Goal: Information Seeking & Learning: Understand process/instructions

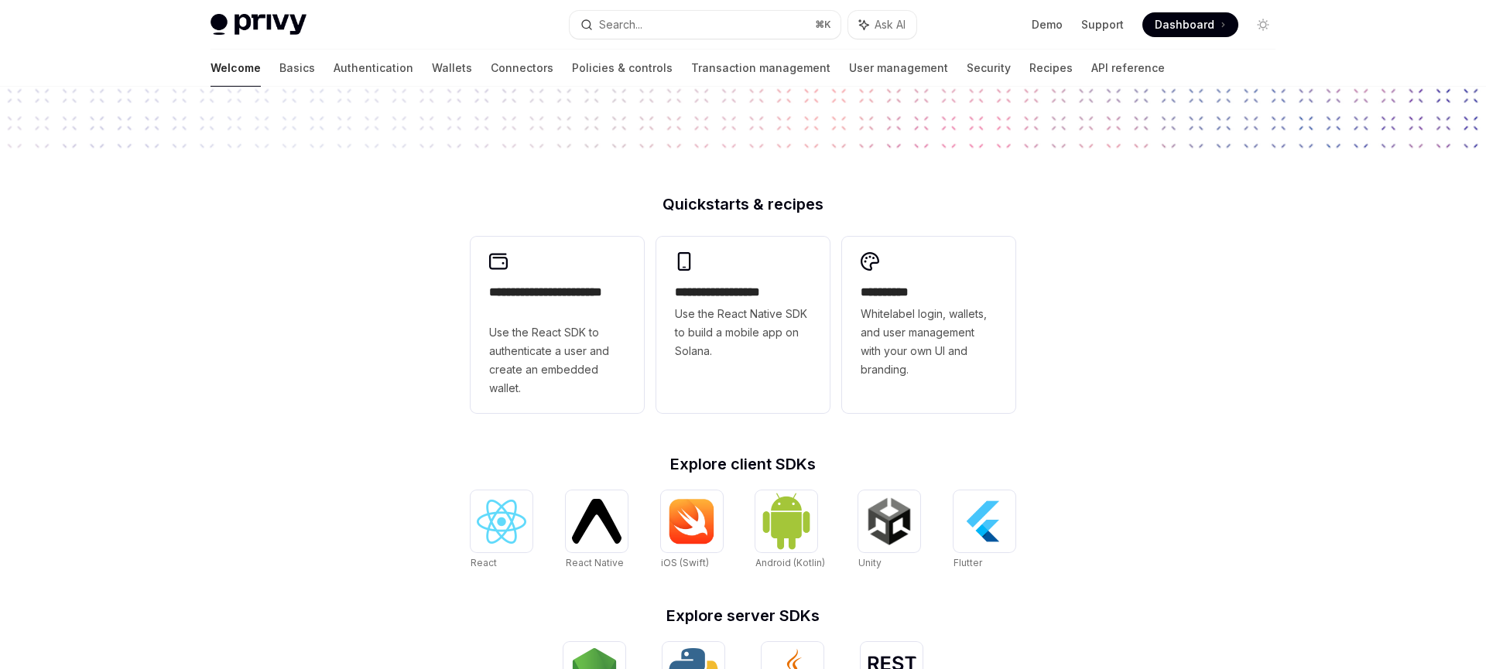
scroll to position [296, 0]
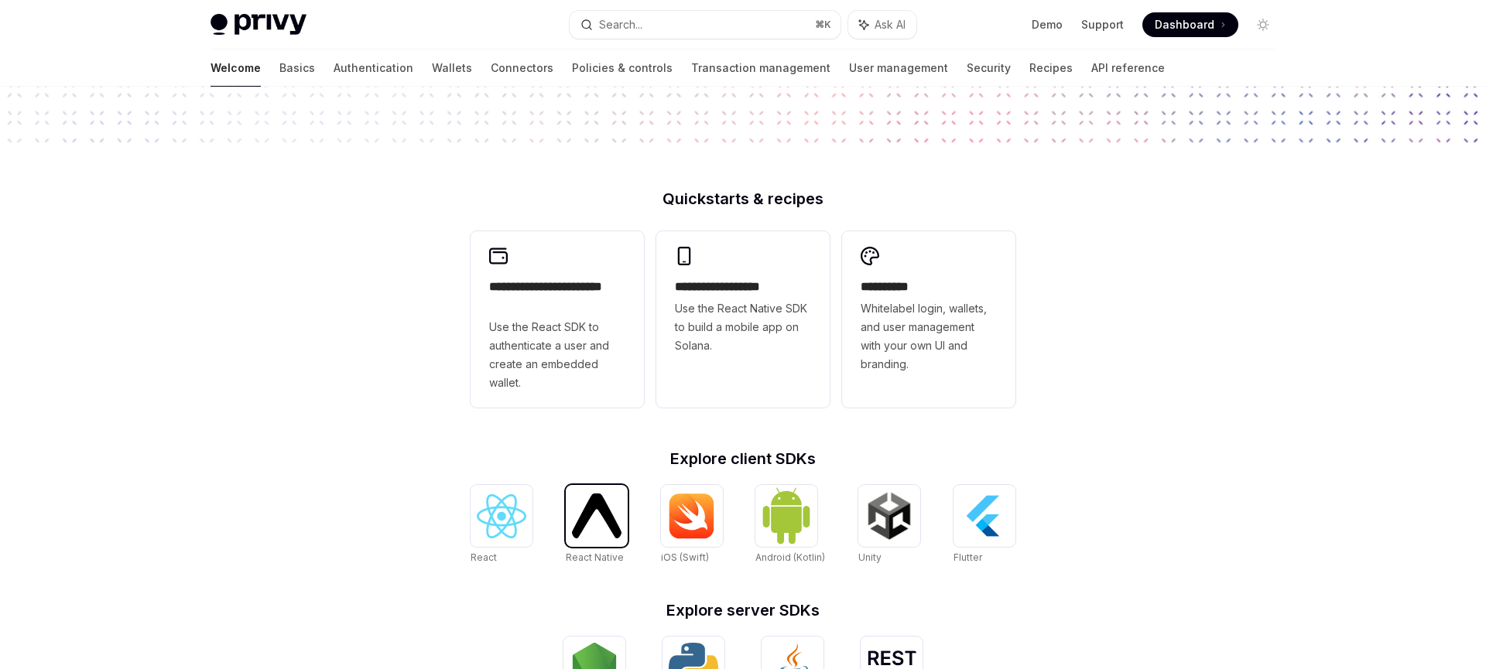
click at [607, 538] on img at bounding box center [597, 516] width 50 height 44
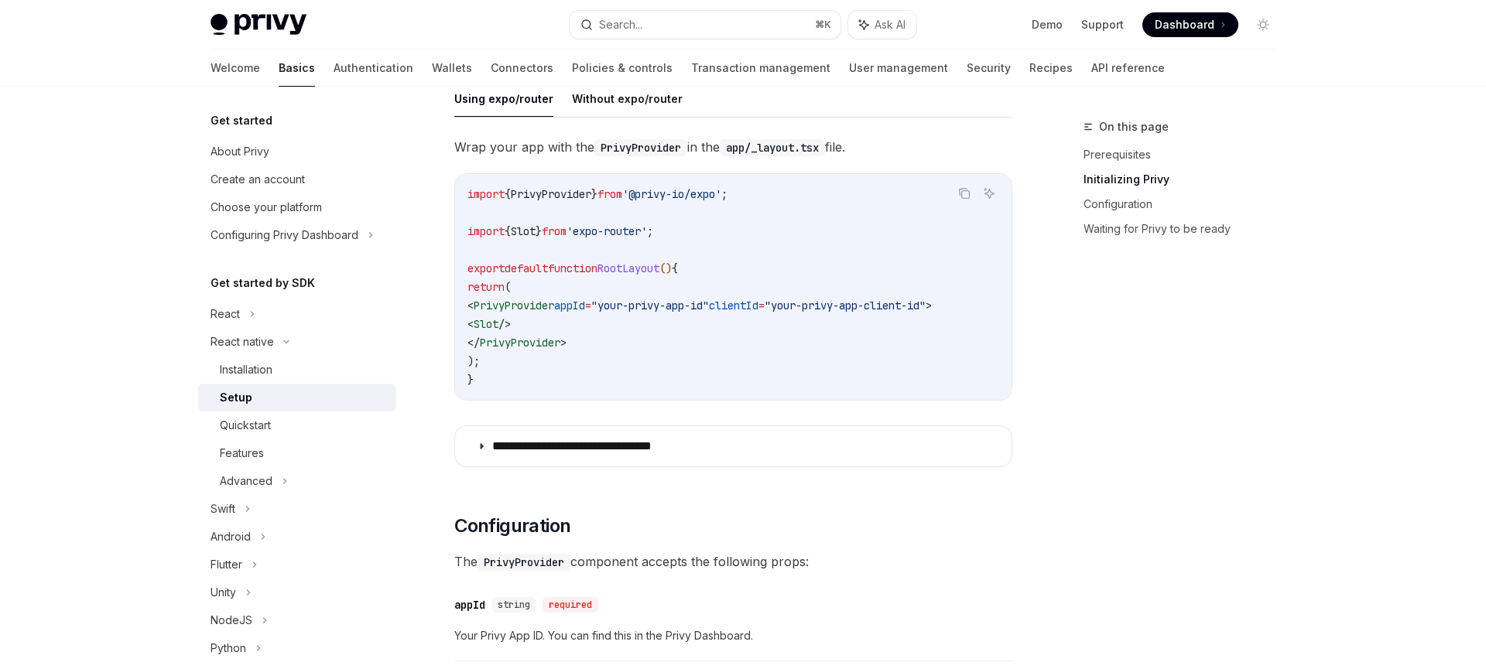
scroll to position [446, 0]
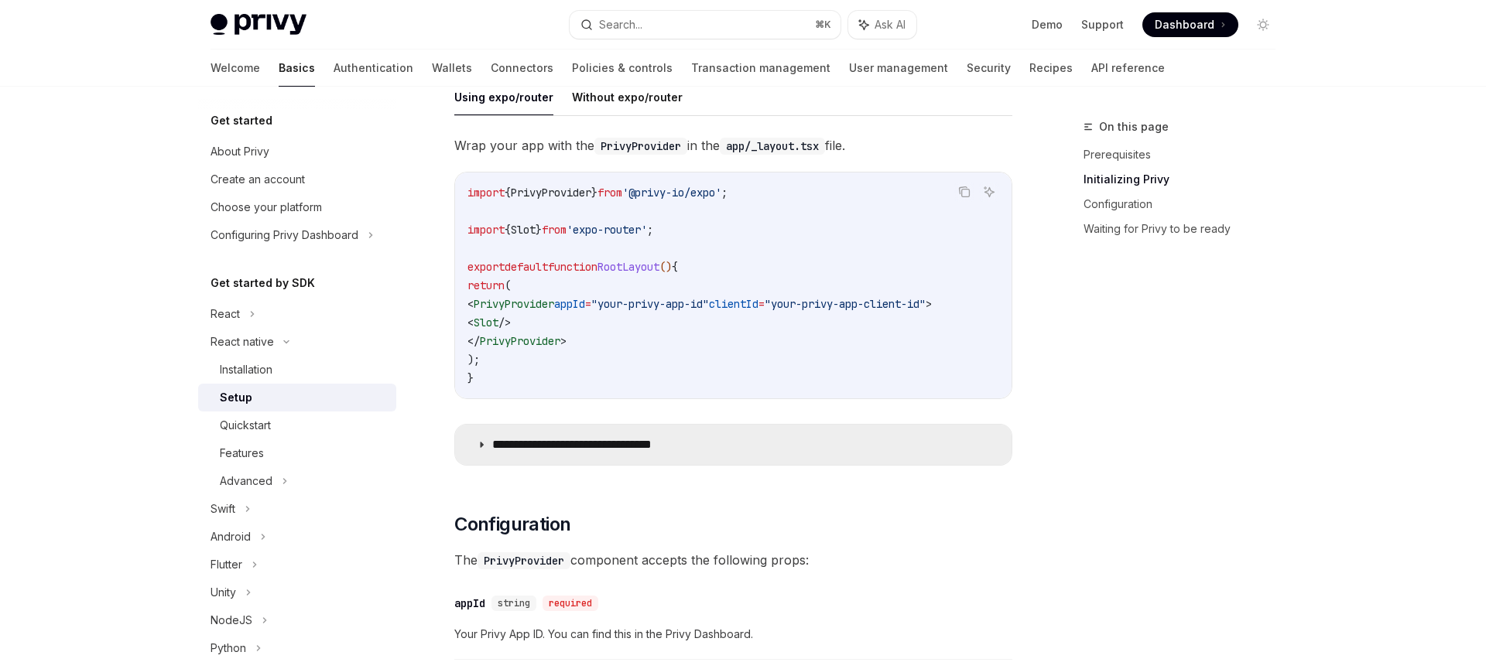
click at [529, 450] on p "**********" at bounding box center [599, 444] width 215 height 15
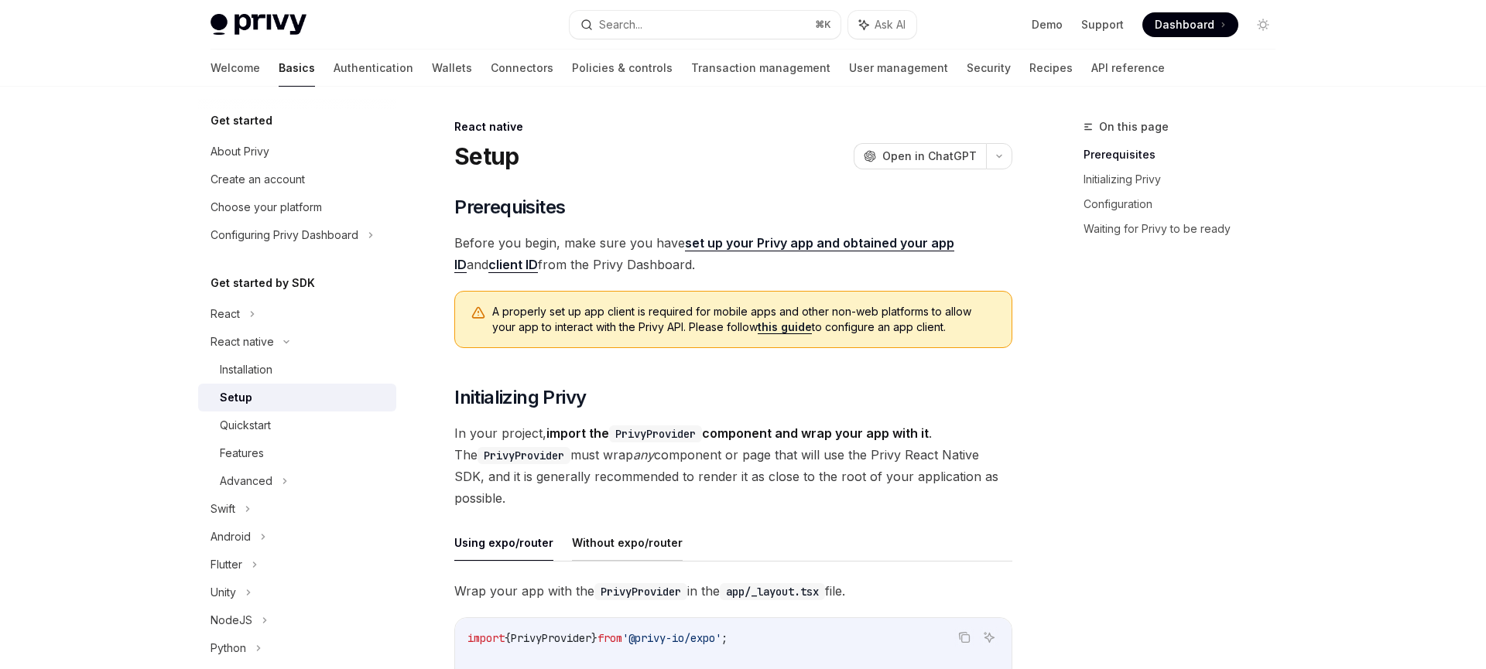
click at [638, 542] on button "Without expo/router" at bounding box center [627, 543] width 111 height 36
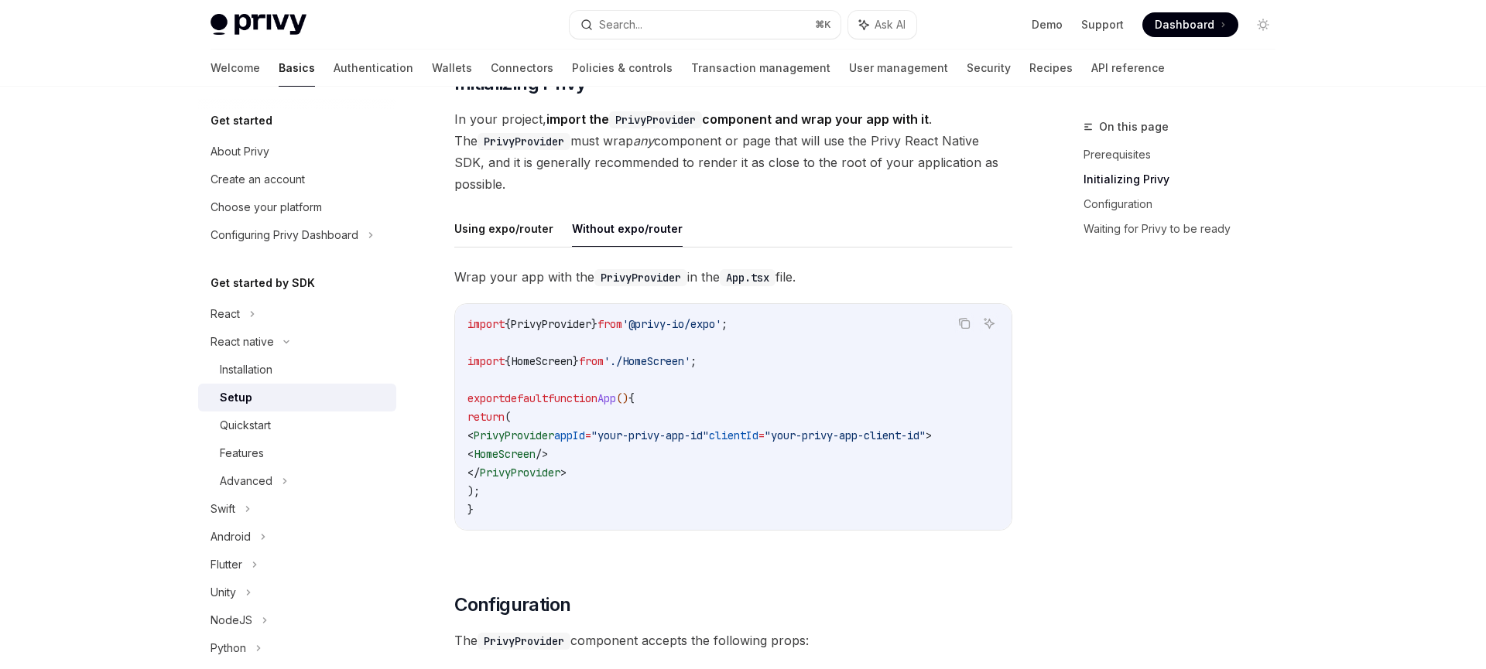
scroll to position [323, 0]
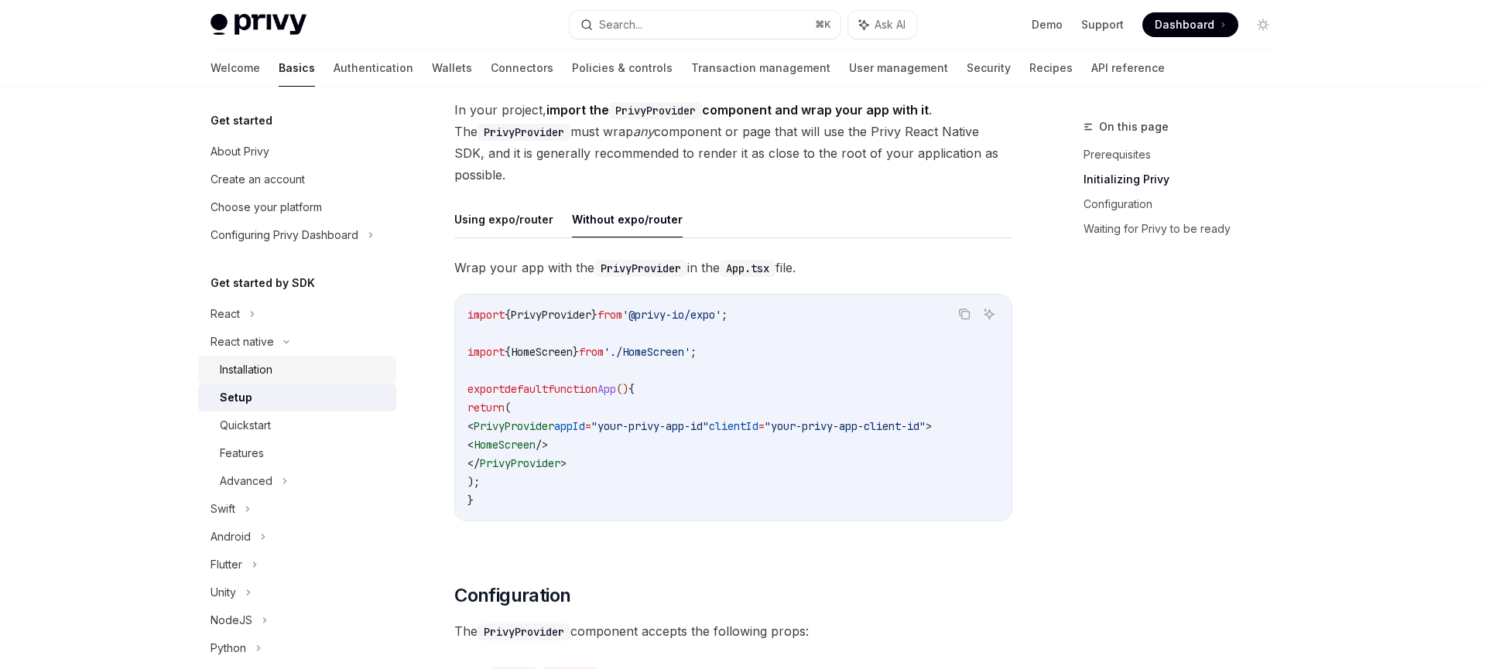
click at [281, 372] on div "Installation" at bounding box center [303, 370] width 167 height 19
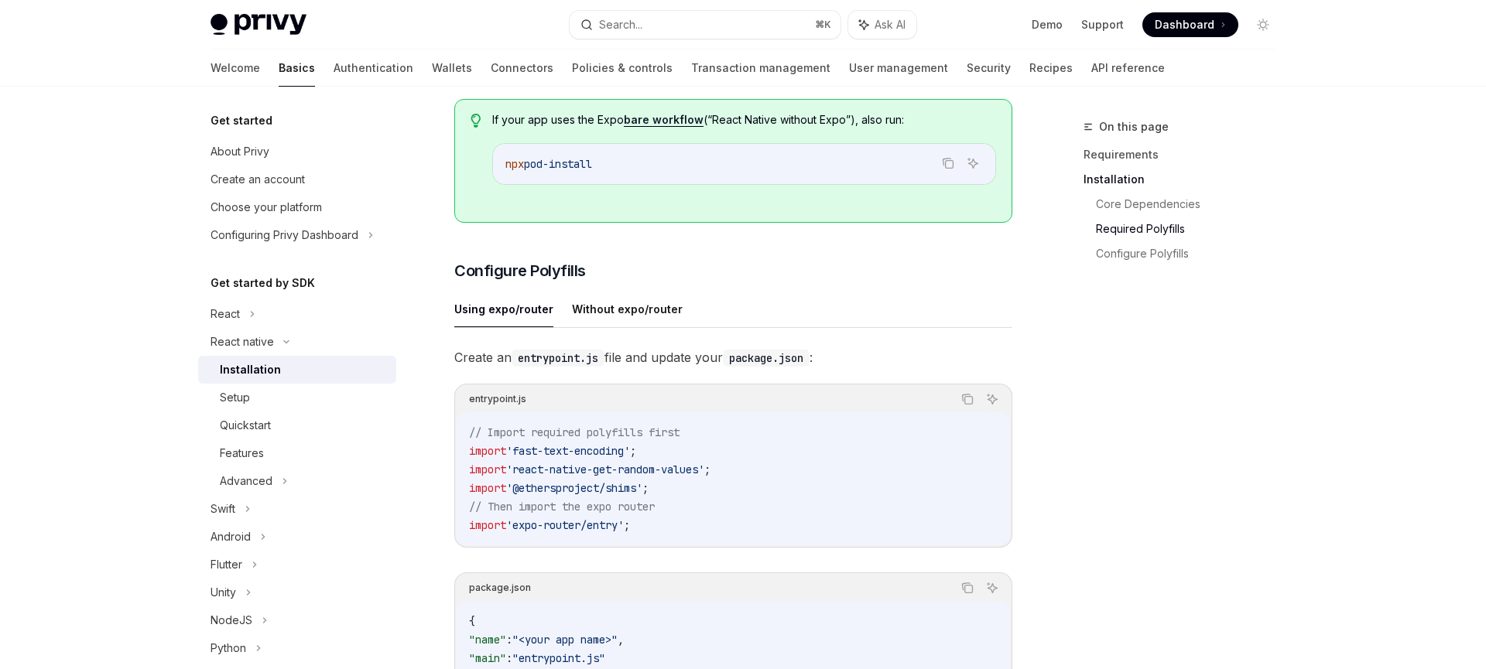
scroll to position [560, 0]
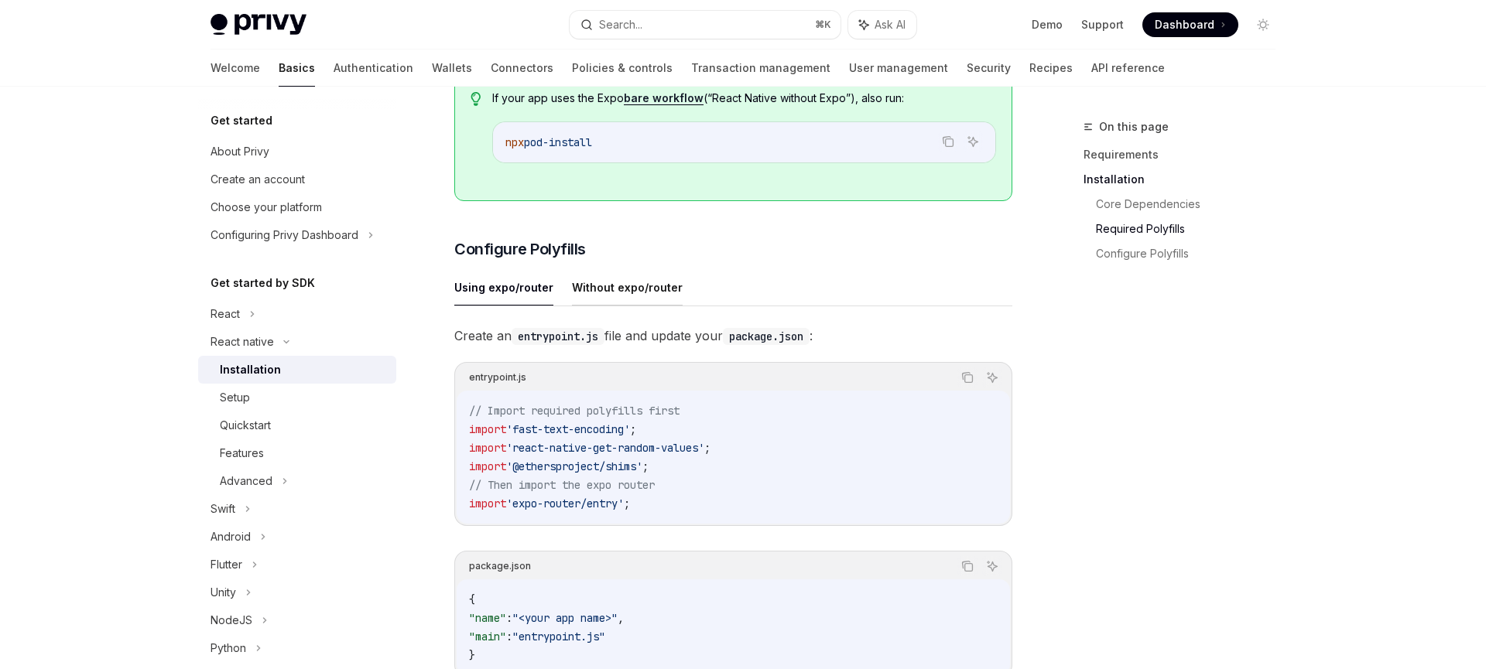
click at [642, 284] on button "Without expo/router" at bounding box center [627, 287] width 111 height 36
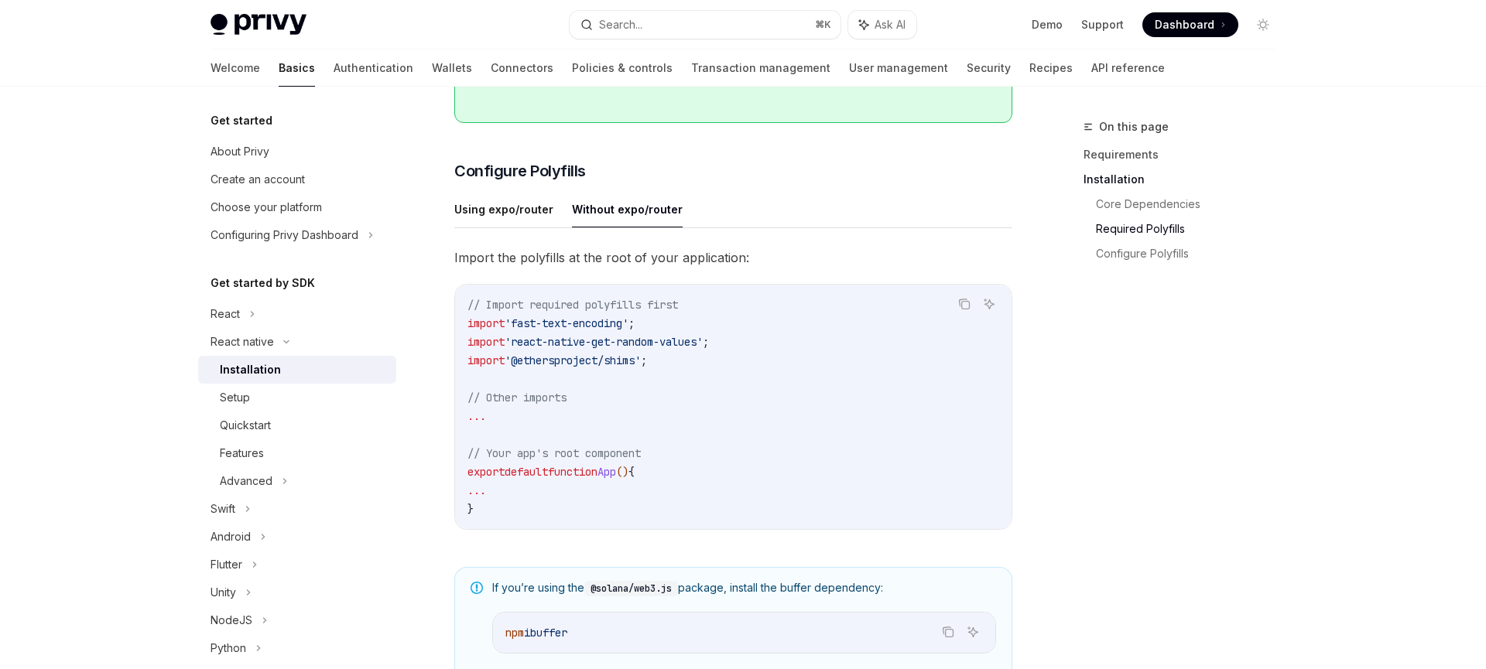
scroll to position [648, 0]
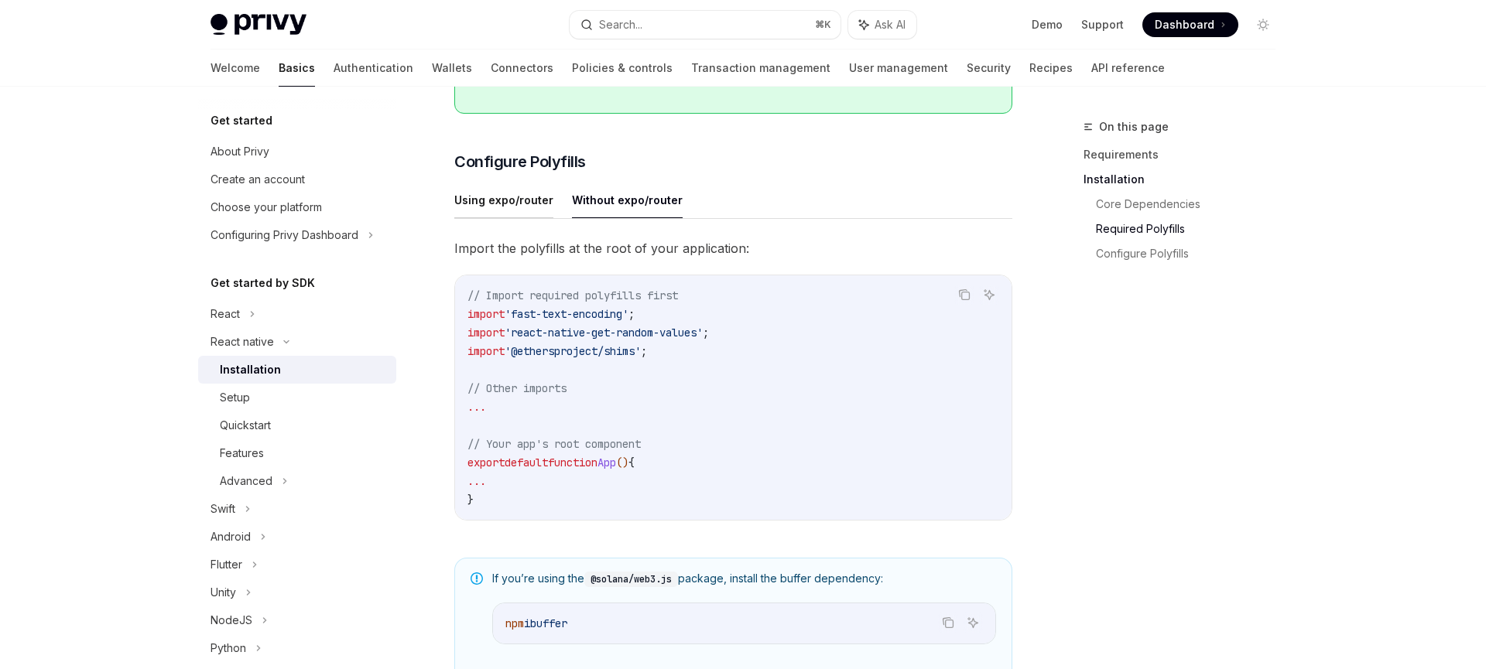
click at [526, 213] on button "Using expo/router" at bounding box center [503, 200] width 99 height 36
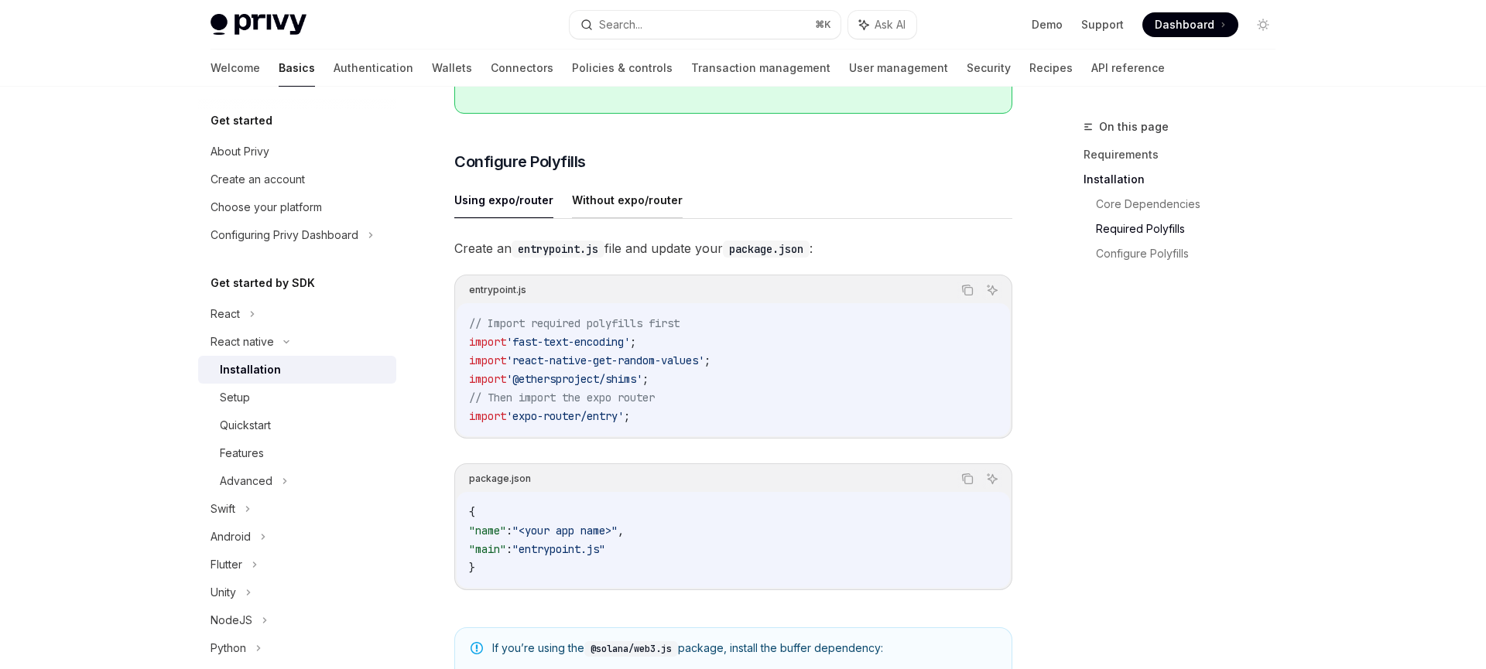
click at [630, 215] on button "Without expo/router" at bounding box center [627, 200] width 111 height 36
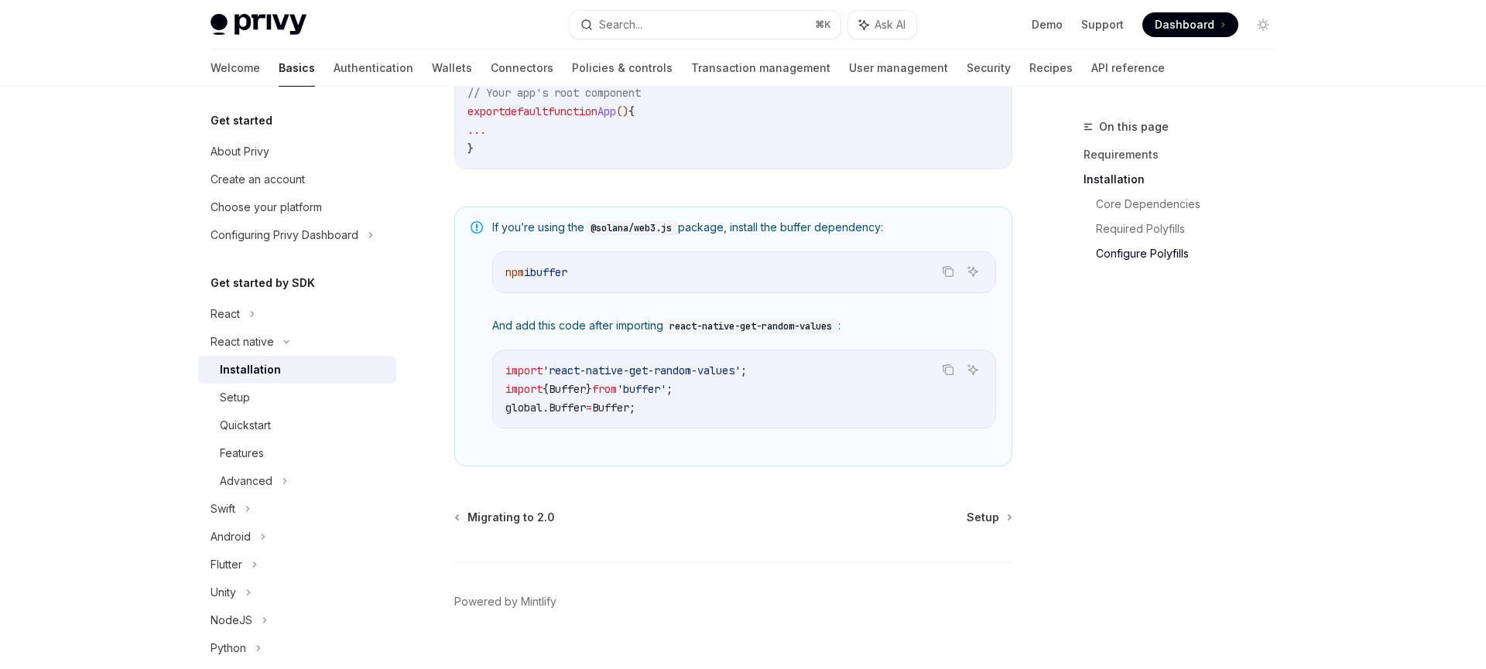
scroll to position [1032, 0]
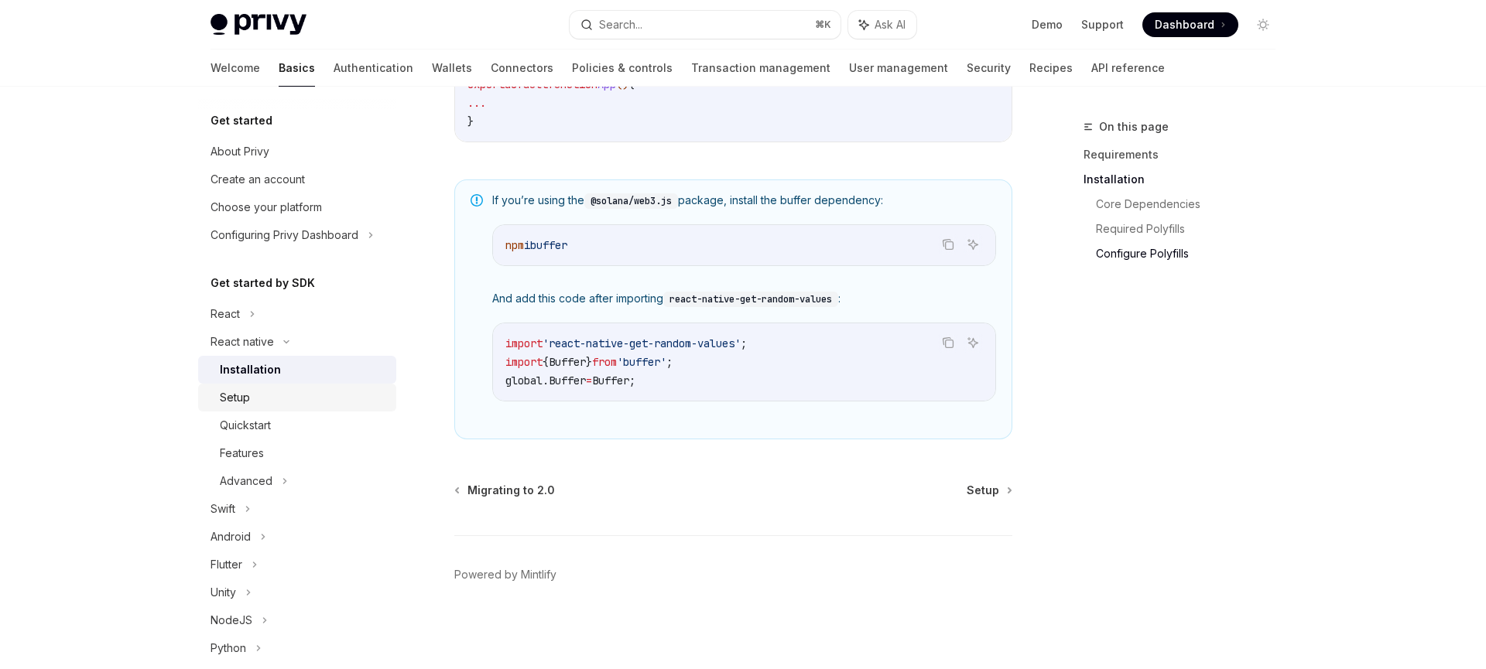
click at [286, 396] on div "Setup" at bounding box center [303, 397] width 167 height 19
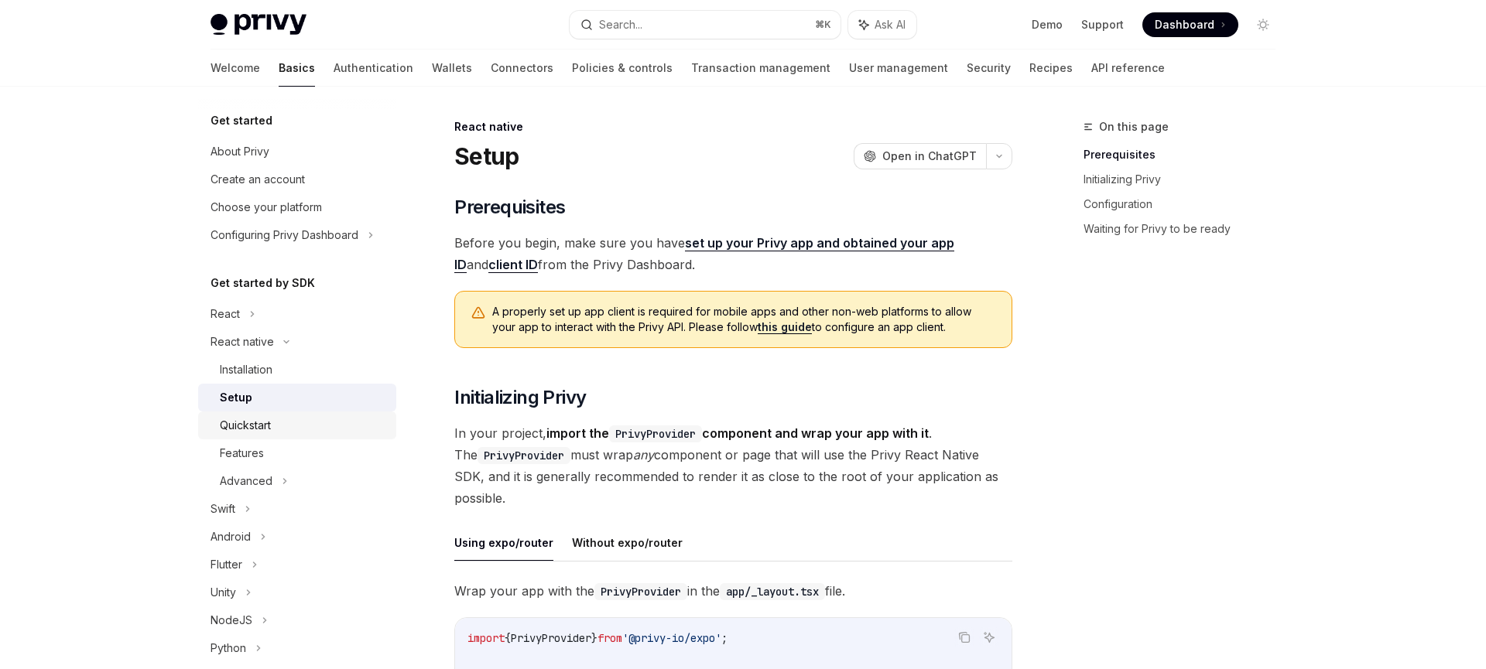
click at [277, 426] on div "Quickstart" at bounding box center [303, 425] width 167 height 19
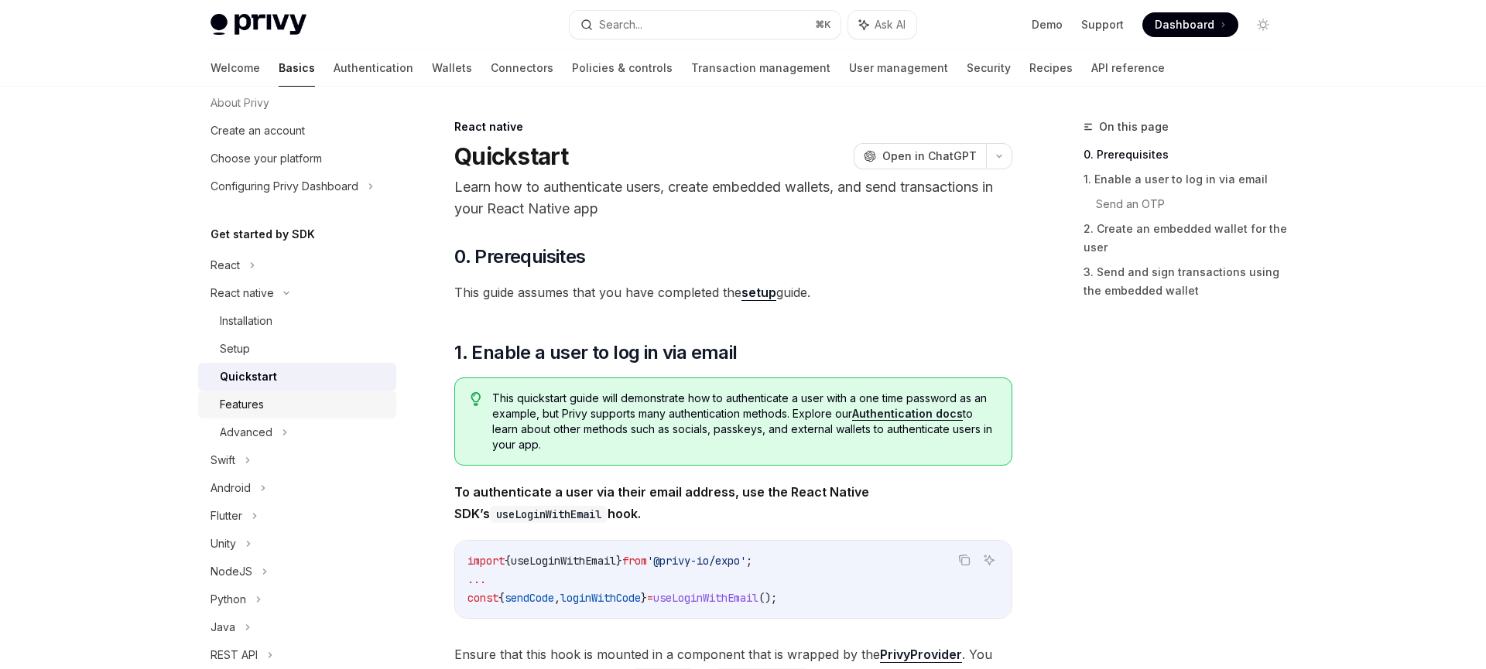
scroll to position [52, 0]
click at [280, 403] on div "Features" at bounding box center [303, 401] width 167 height 19
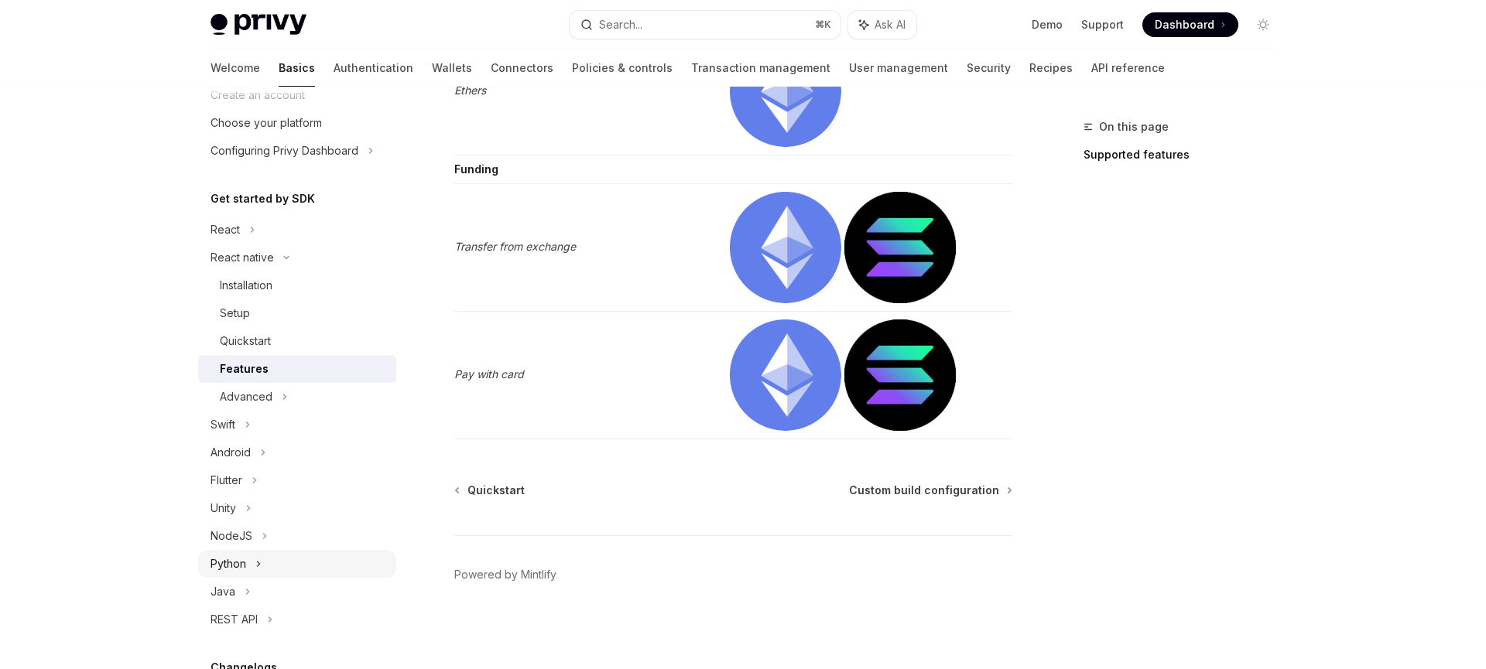
scroll to position [147, 0]
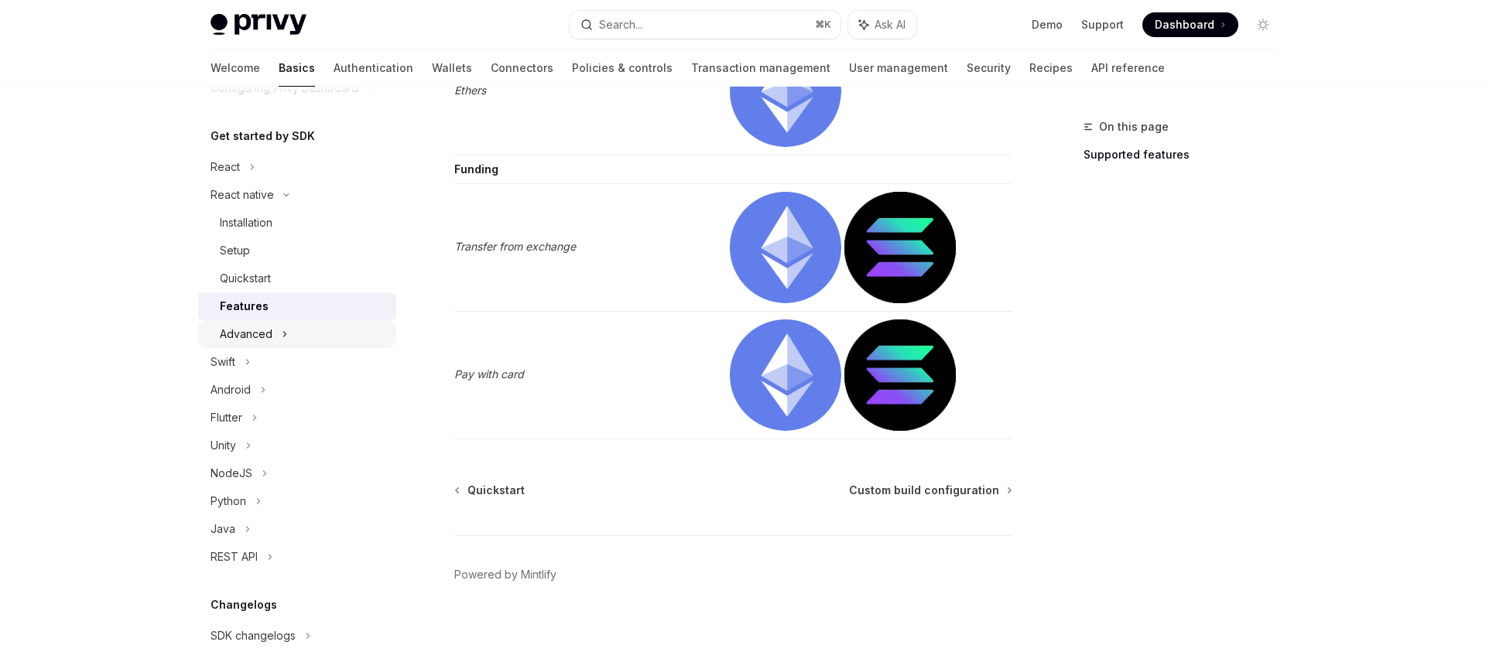
click at [282, 336] on icon at bounding box center [285, 334] width 6 height 19
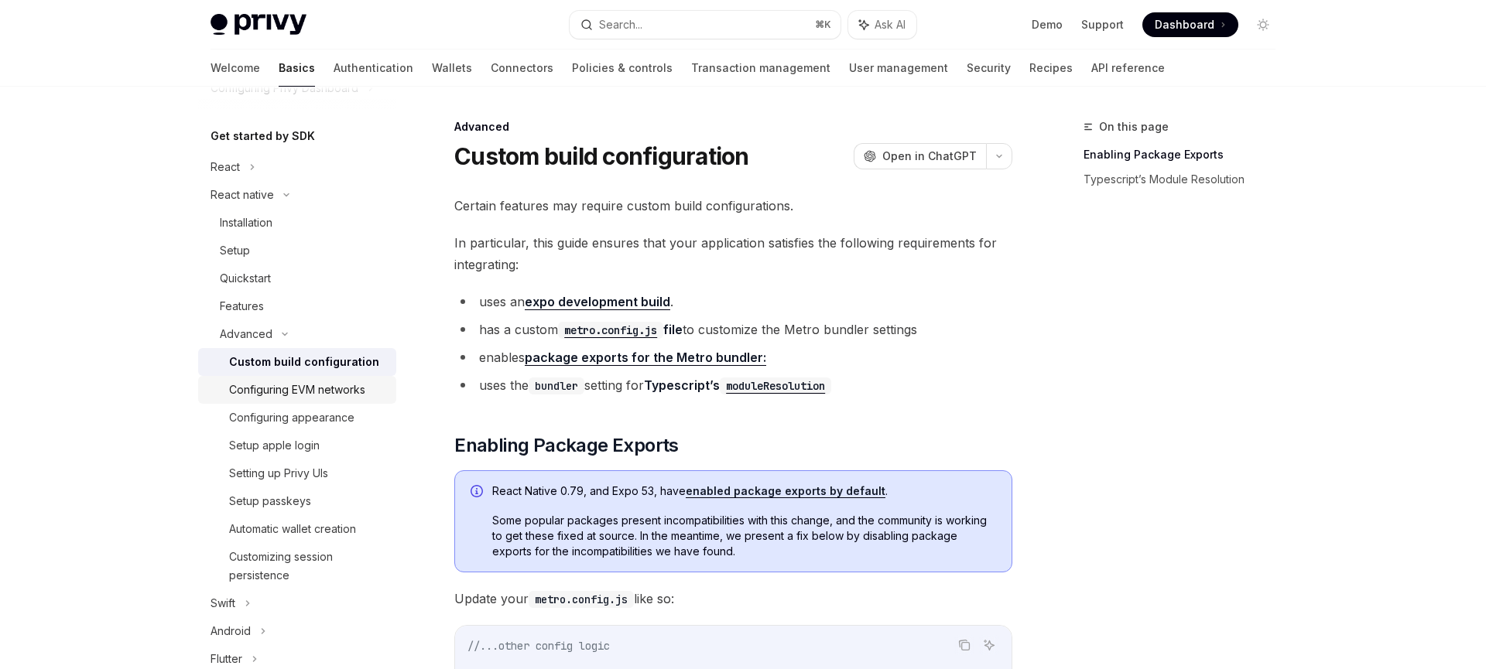
click at [315, 394] on div "Configuring EVM networks" at bounding box center [297, 390] width 136 height 19
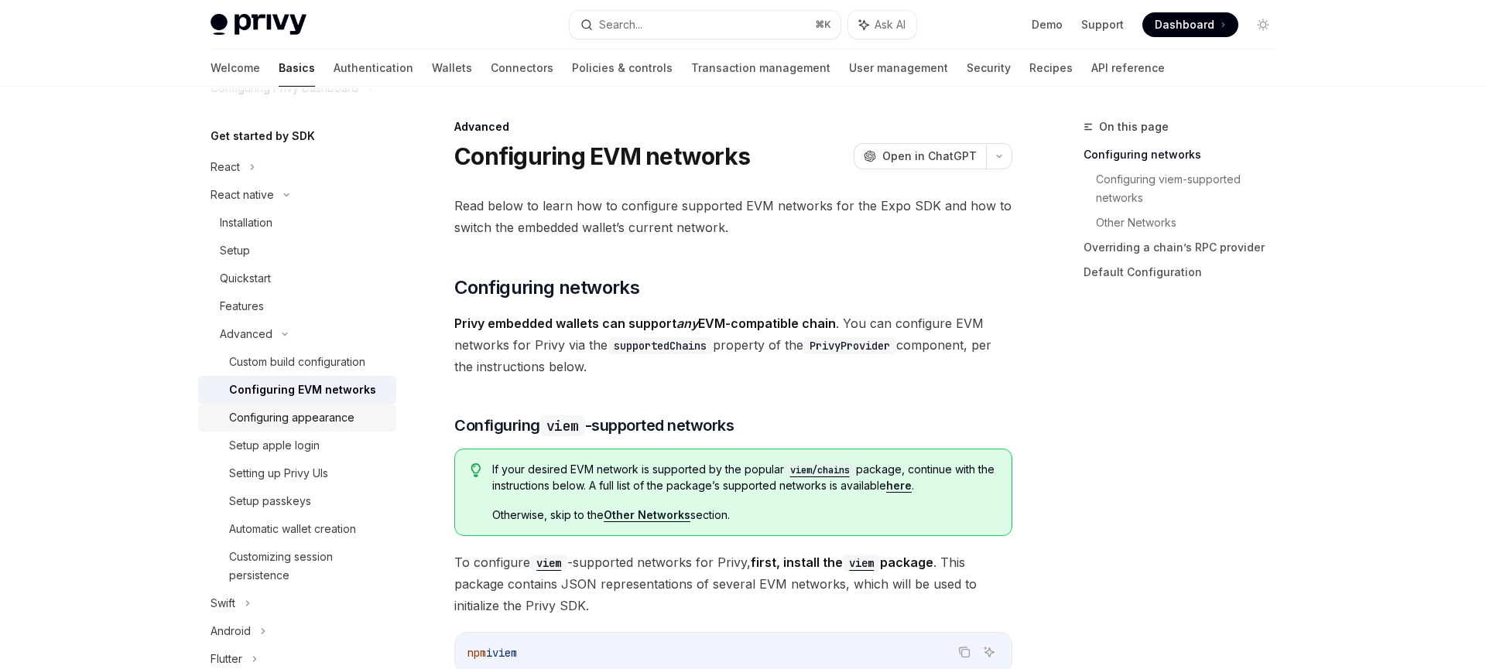
click at [330, 421] on div "Configuring appearance" at bounding box center [291, 418] width 125 height 19
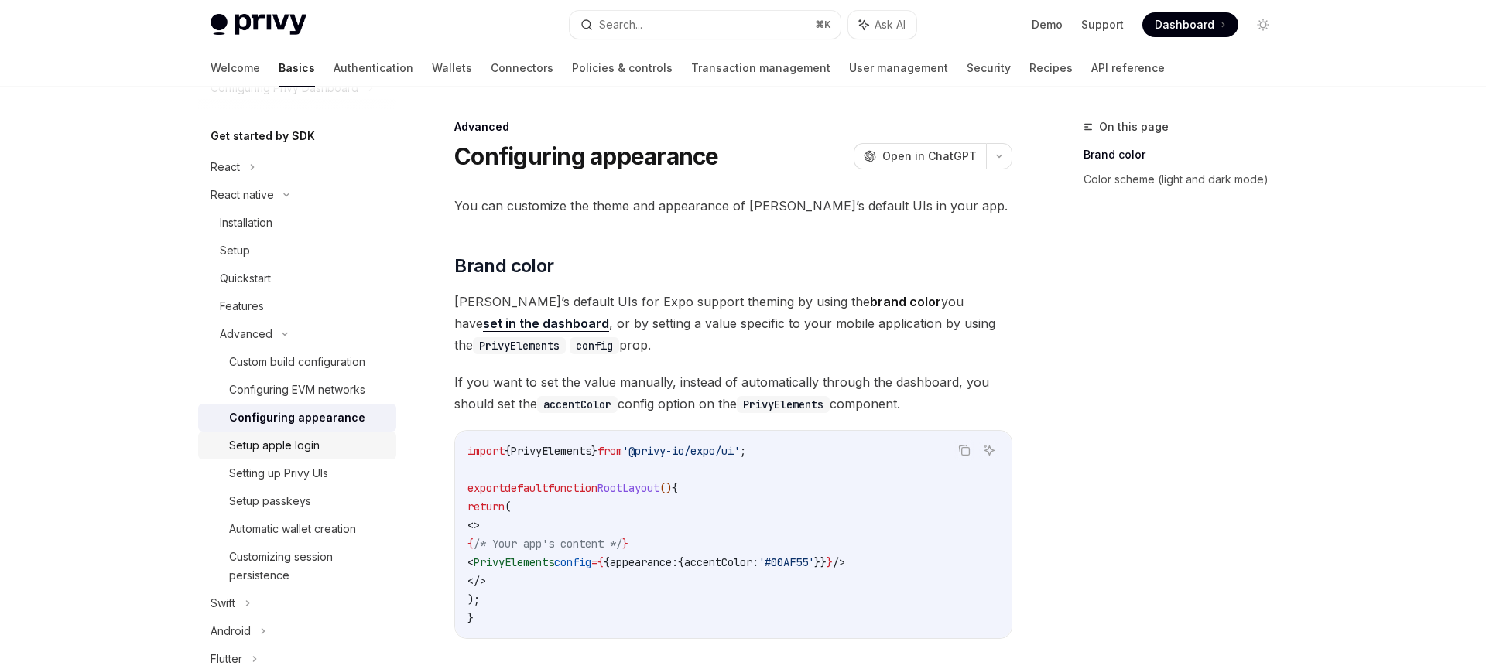
click at [316, 445] on div "Setup apple login" at bounding box center [274, 445] width 91 height 19
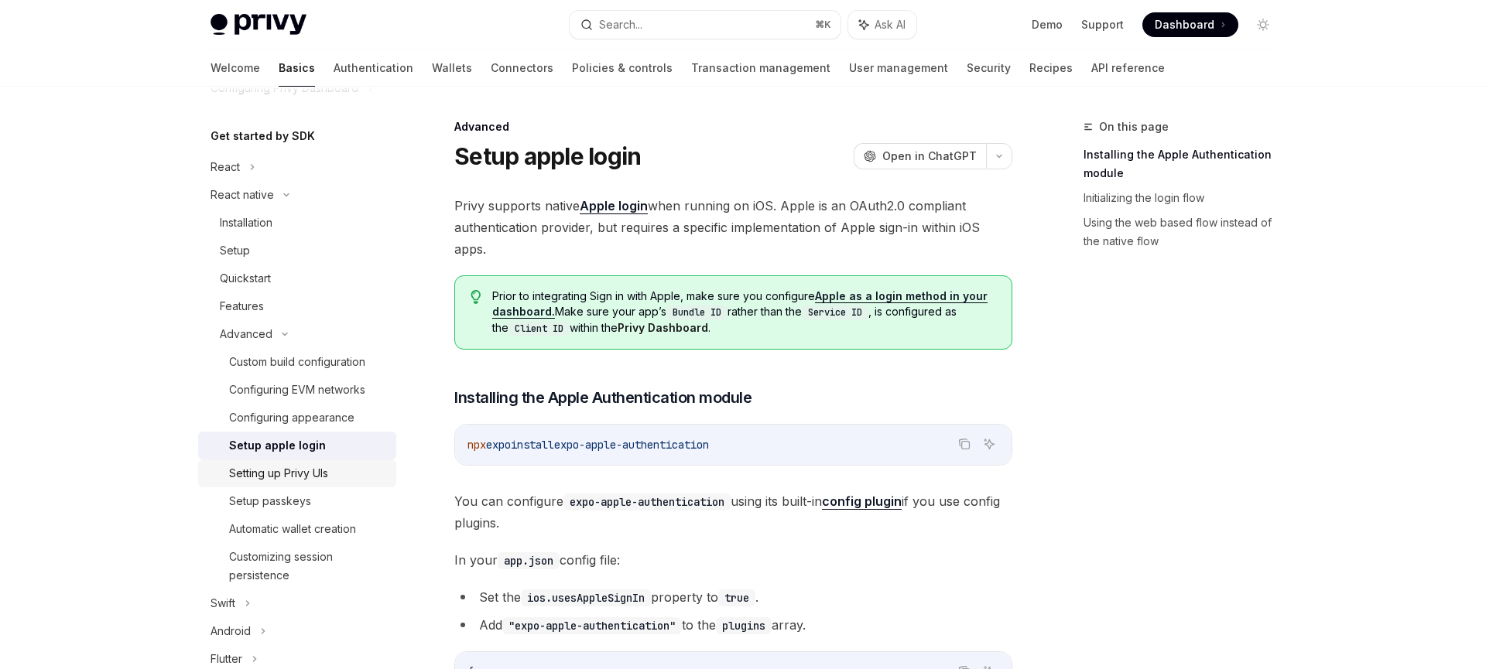
click at [315, 474] on div "Setting up Privy UIs" at bounding box center [278, 473] width 99 height 19
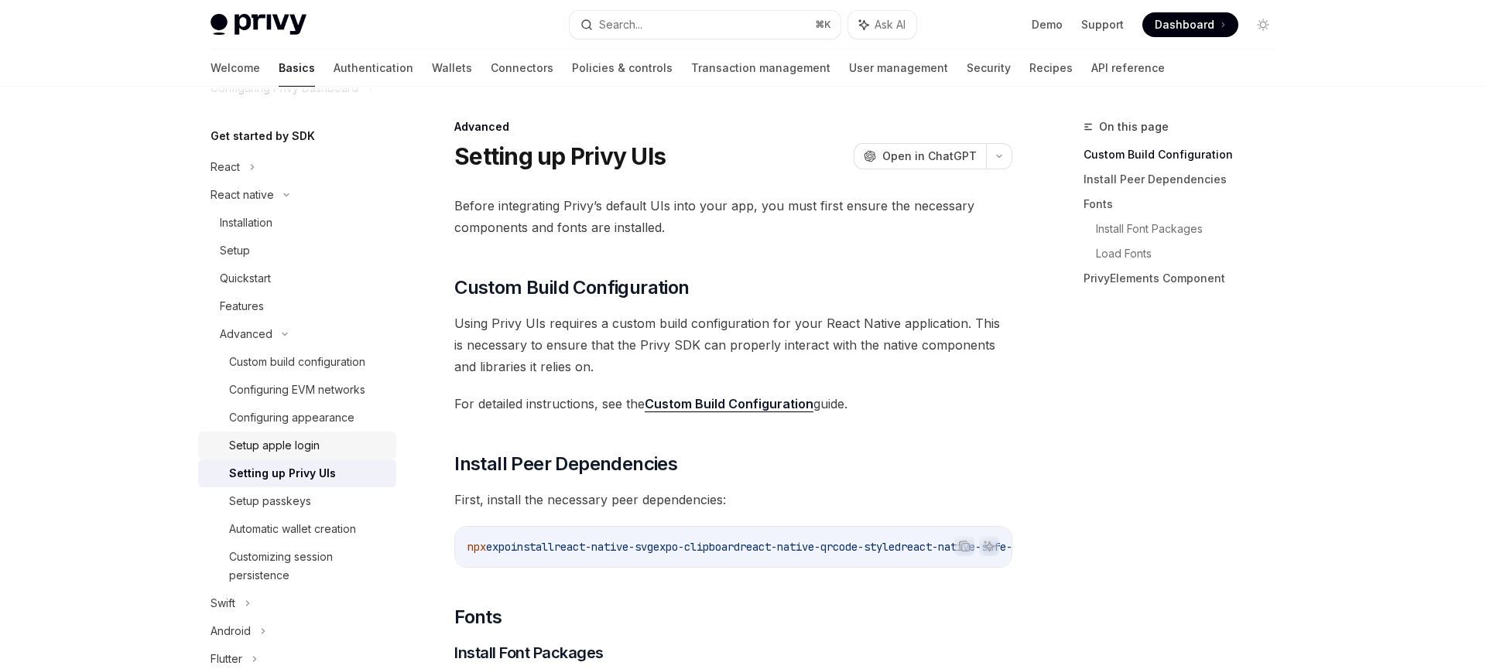
click at [317, 452] on div "Setup apple login" at bounding box center [274, 445] width 91 height 19
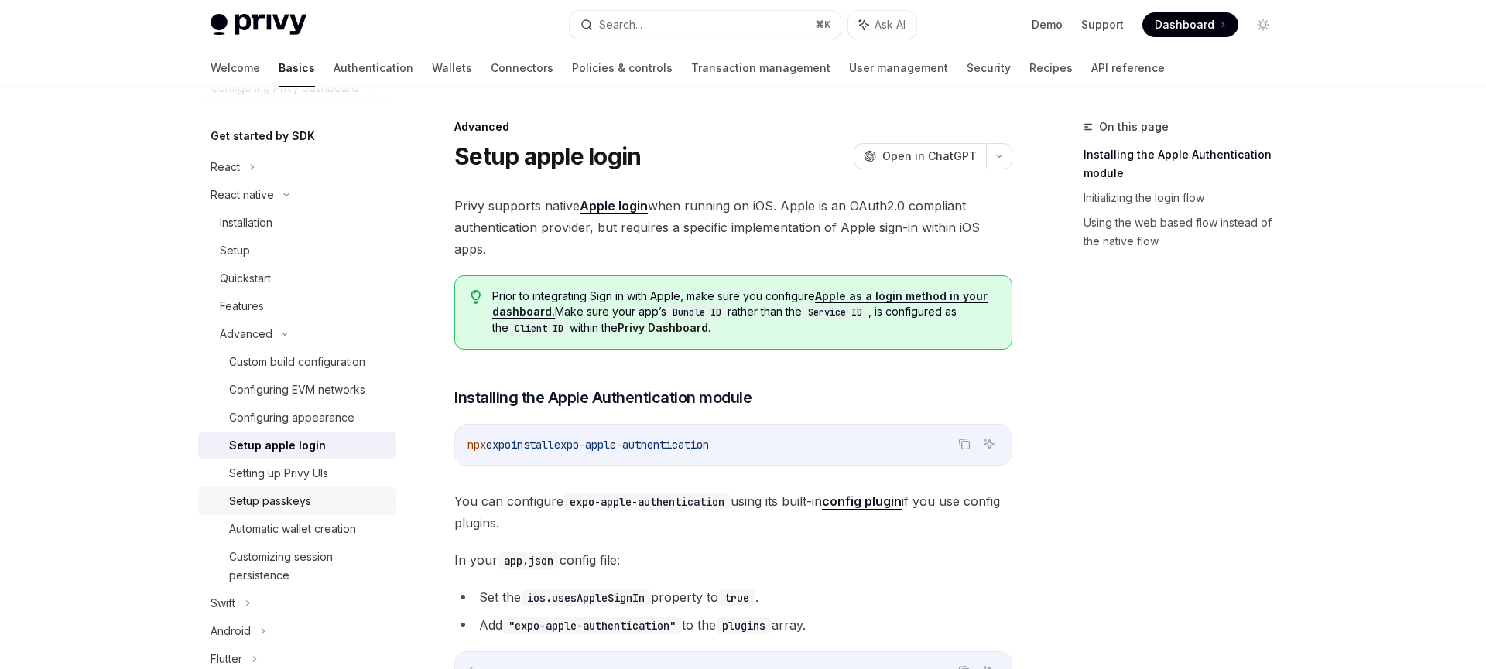
click at [319, 494] on div "Setup passkeys" at bounding box center [308, 501] width 158 height 19
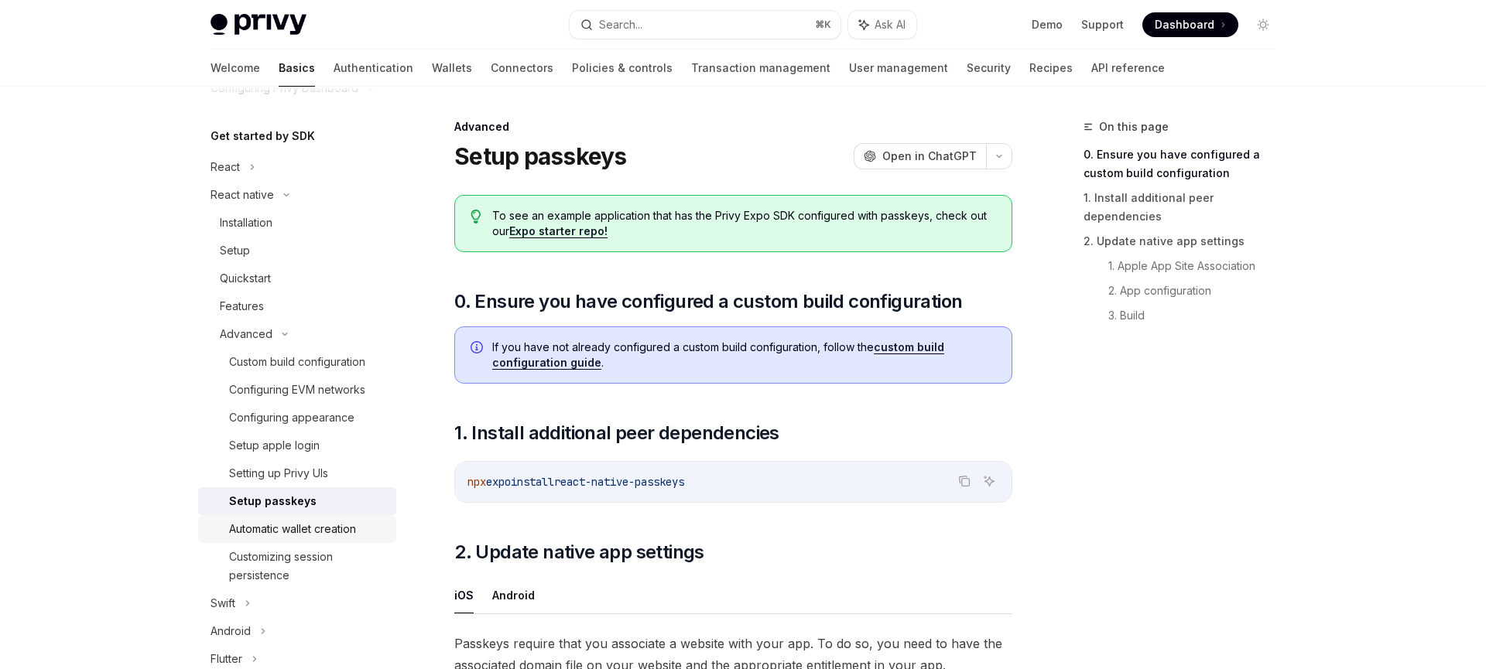
click at [319, 523] on div "Automatic wallet creation" at bounding box center [292, 529] width 127 height 19
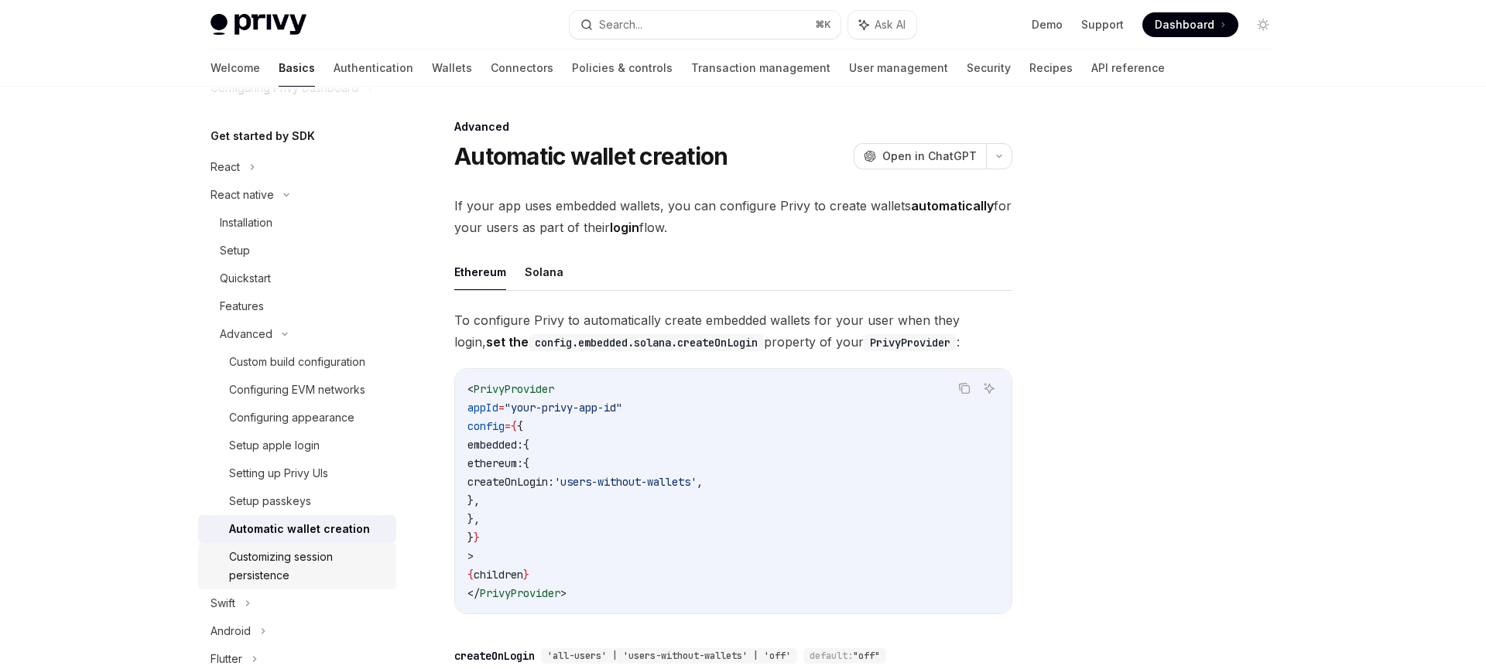
click at [329, 556] on div "Customizing session persistence" at bounding box center [308, 566] width 158 height 37
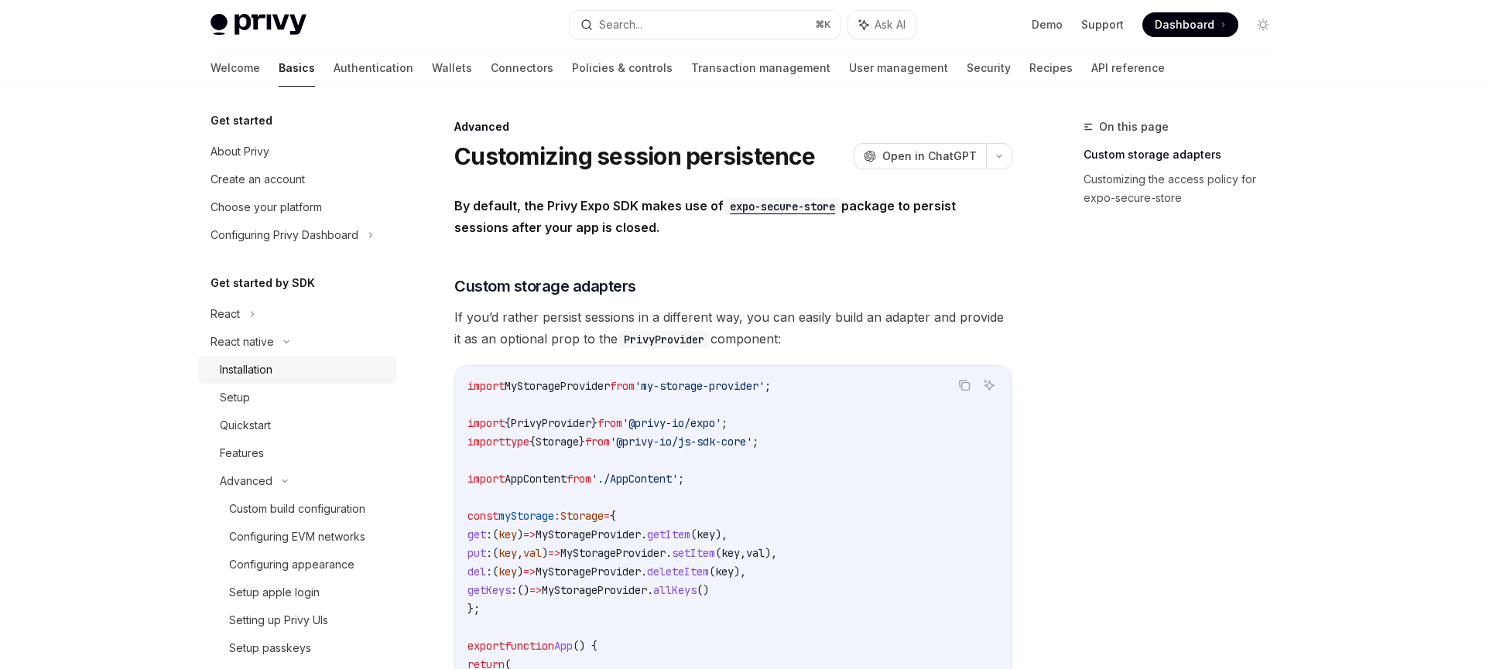
click at [271, 370] on div "Installation" at bounding box center [246, 370] width 53 height 19
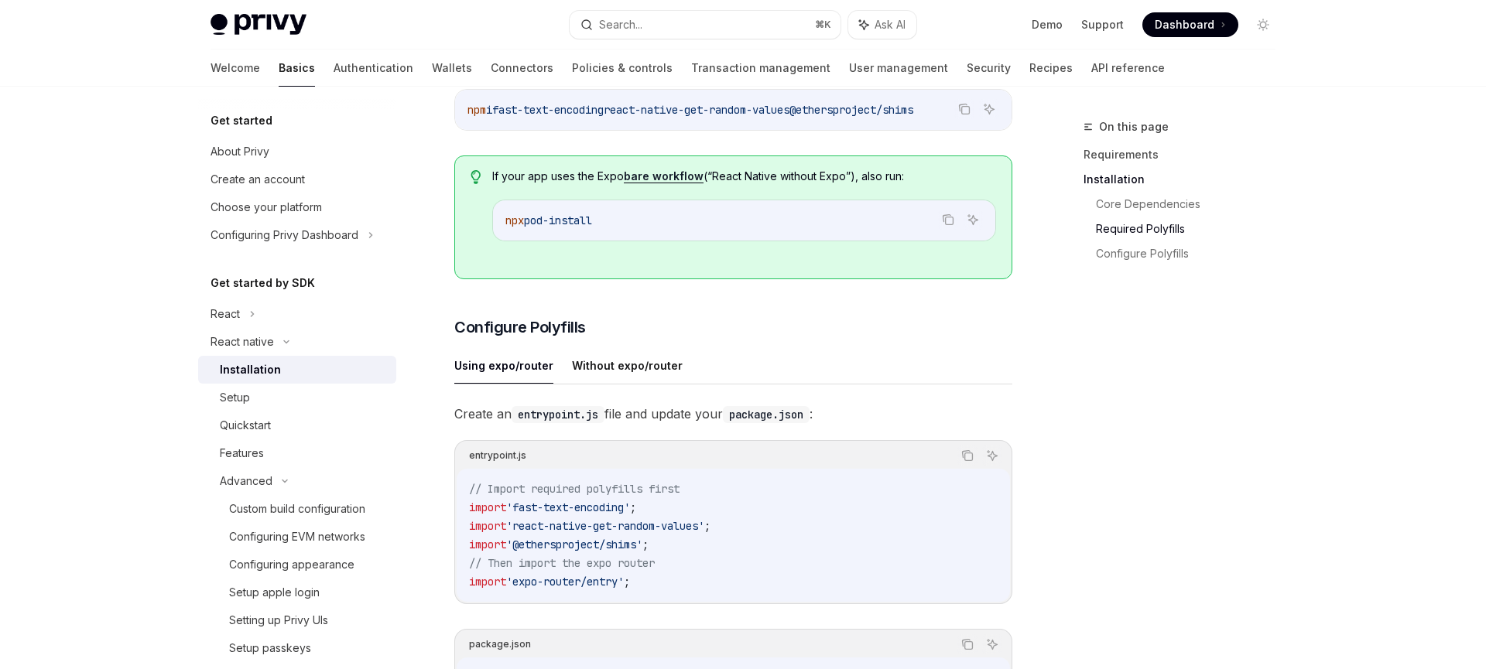
scroll to position [489, 0]
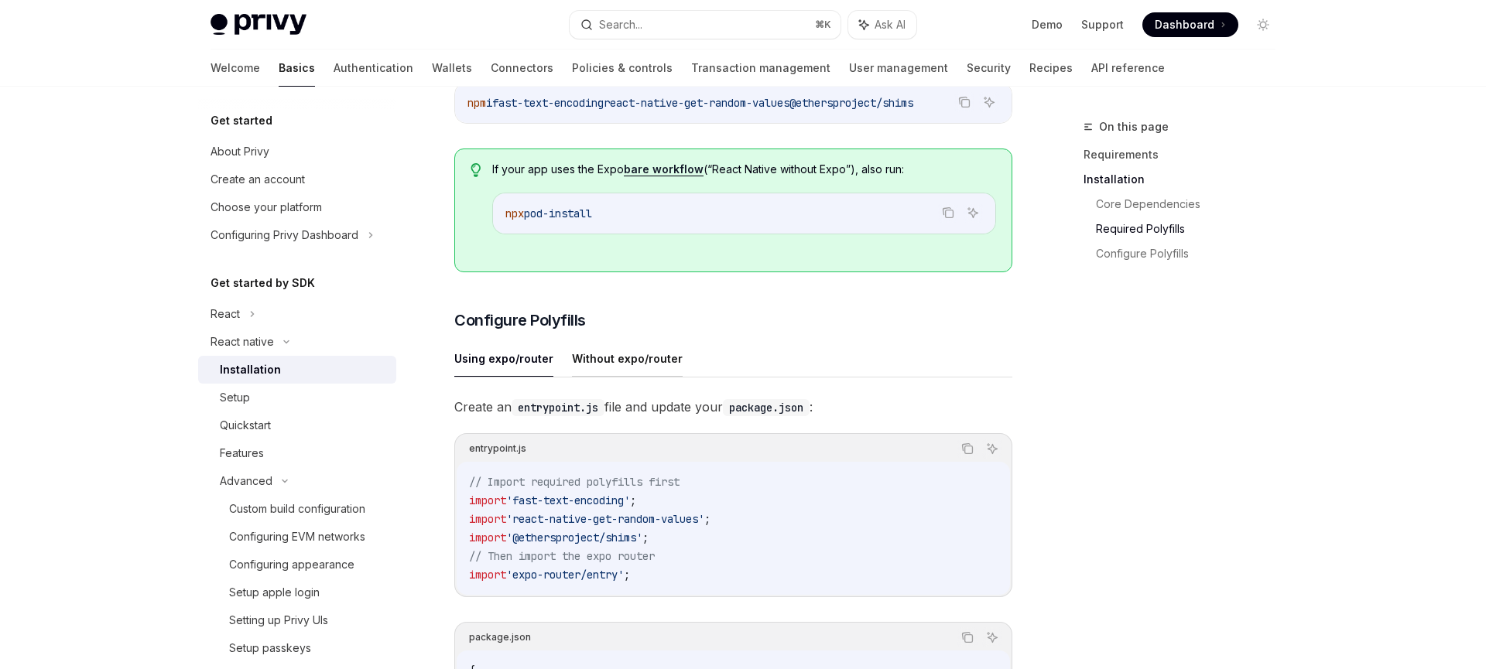
click at [625, 366] on button "Without expo/router" at bounding box center [627, 358] width 111 height 36
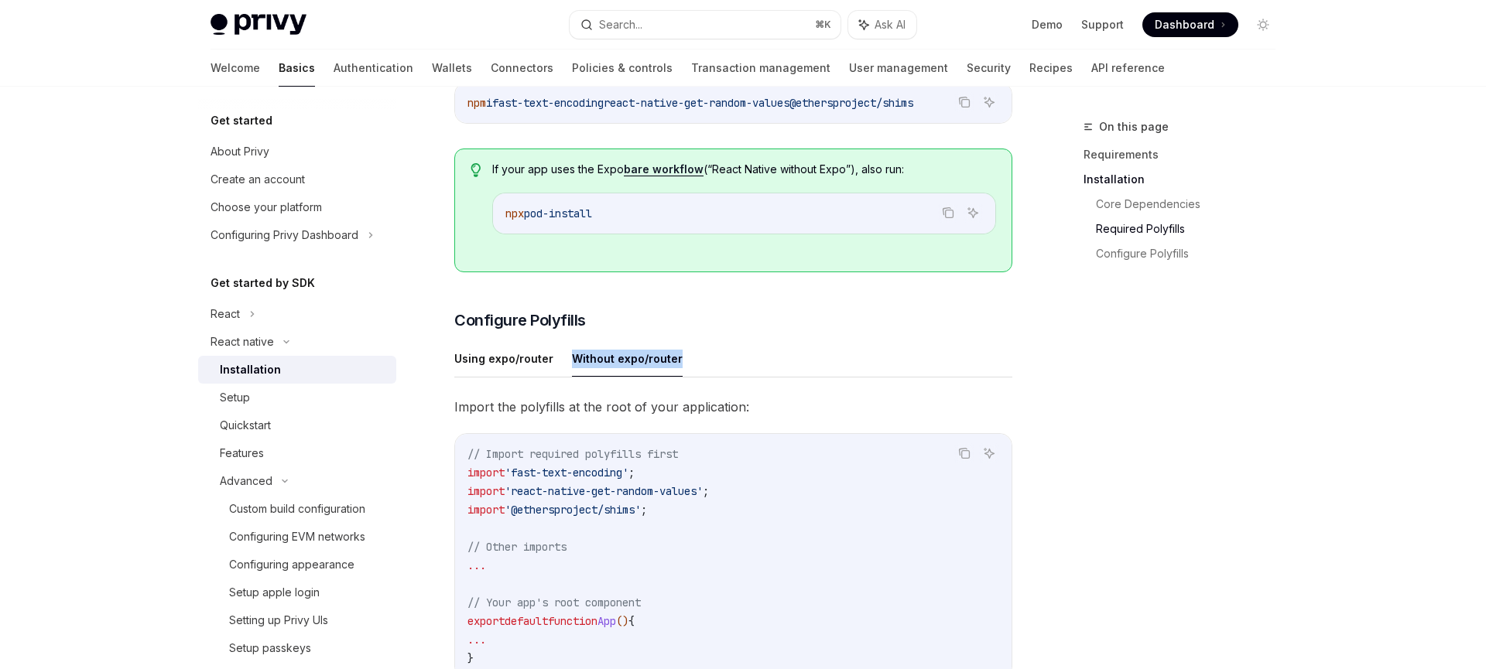
drag, startPoint x: 683, startPoint y: 368, endPoint x: 564, endPoint y: 366, distance: 118.4
click at [564, 366] on ul "Using expo/router Without expo/router" at bounding box center [733, 358] width 558 height 37
click at [659, 212] on code "npx pod-install" at bounding box center [743, 213] width 477 height 19
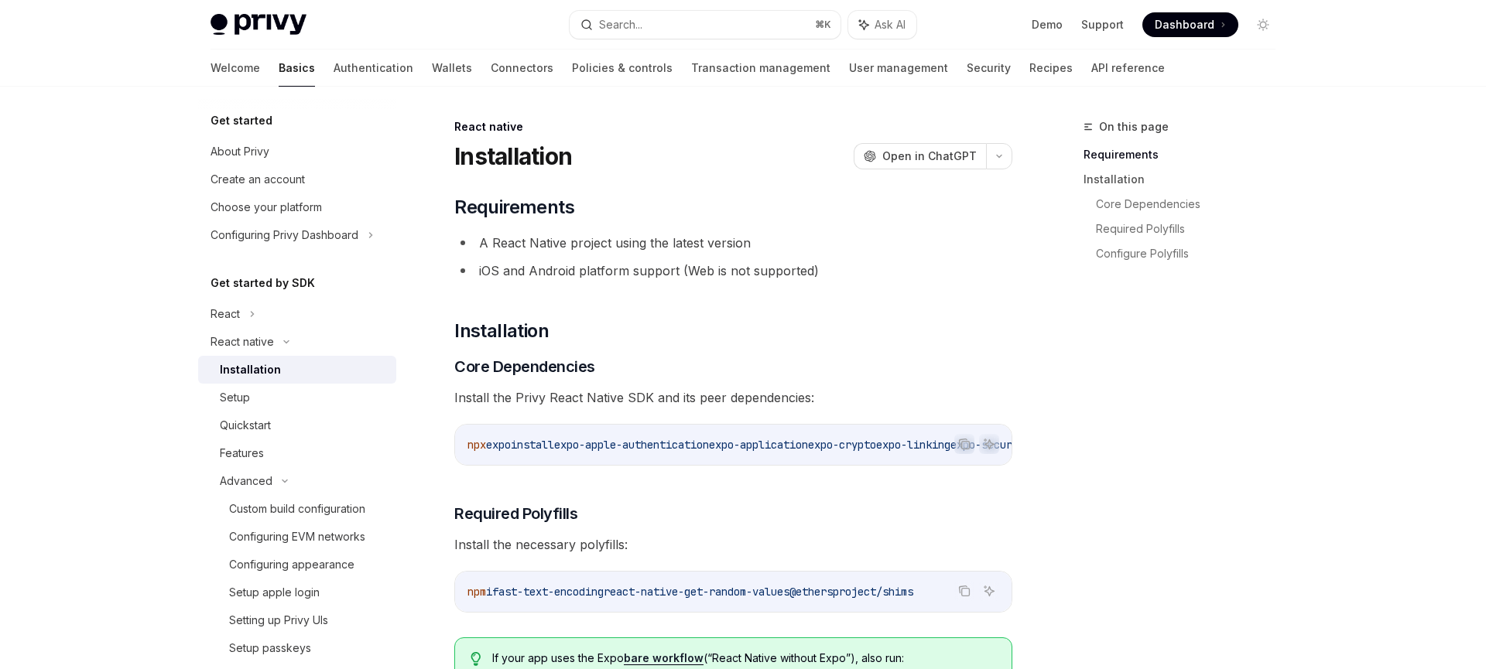
click at [586, 445] on span "expo-apple-authentication" at bounding box center [631, 445] width 155 height 14
click at [704, 445] on span "expo-apple-authentication" at bounding box center [631, 445] width 155 height 14
click at [583, 443] on span "expo-apple-authentication" at bounding box center [631, 445] width 155 height 14
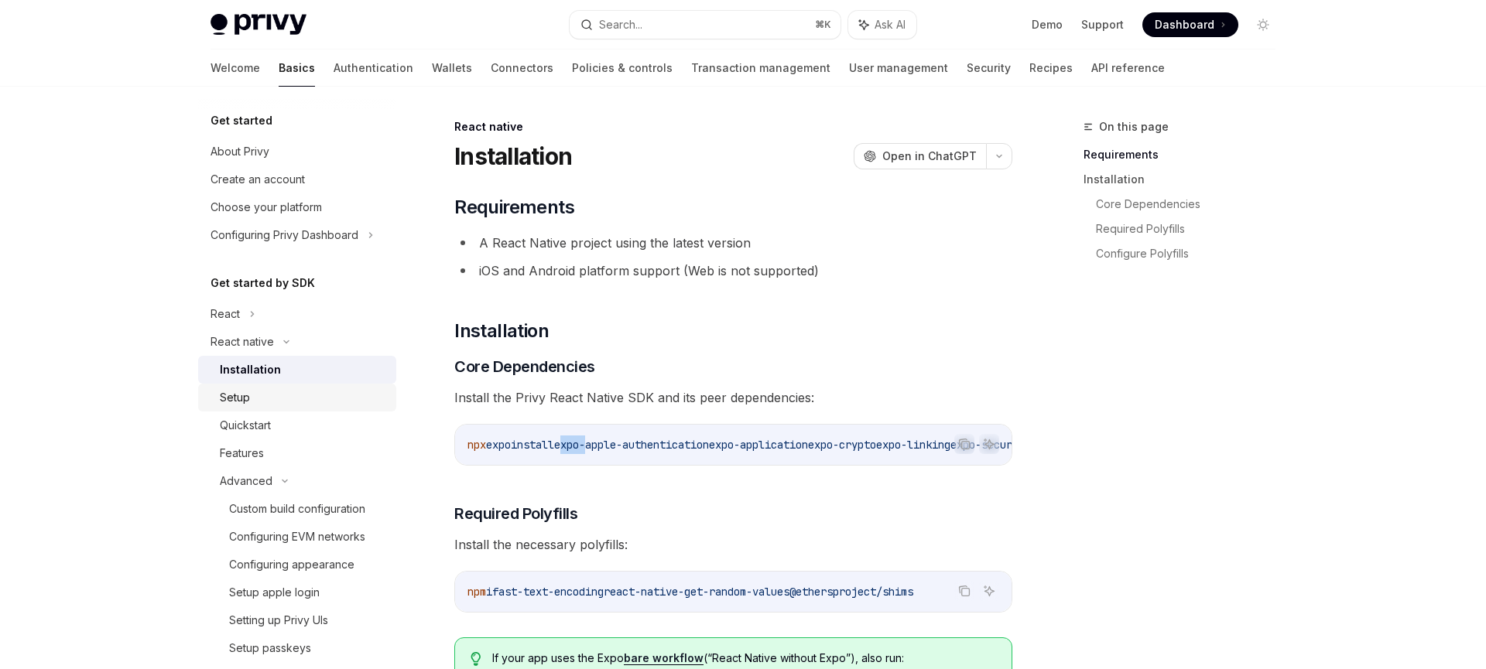
click at [265, 386] on link "Setup" at bounding box center [297, 398] width 198 height 28
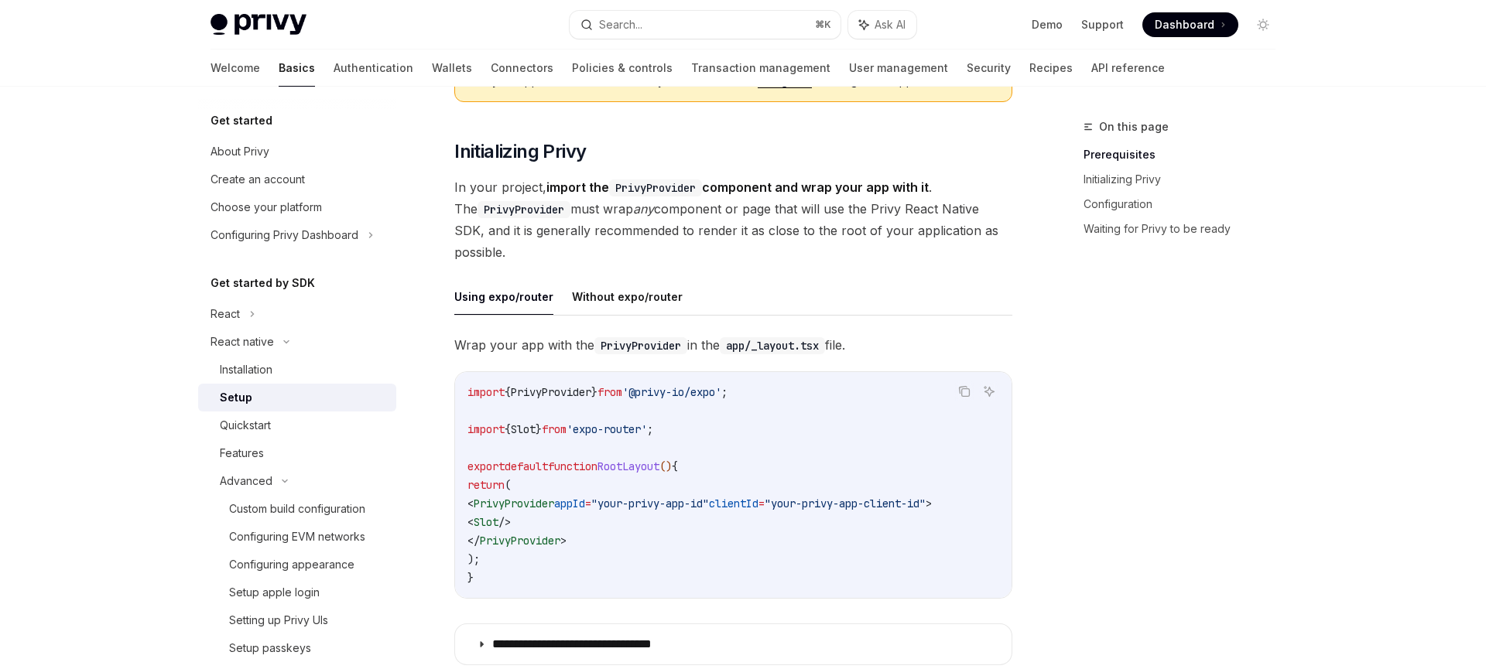
scroll to position [252, 0]
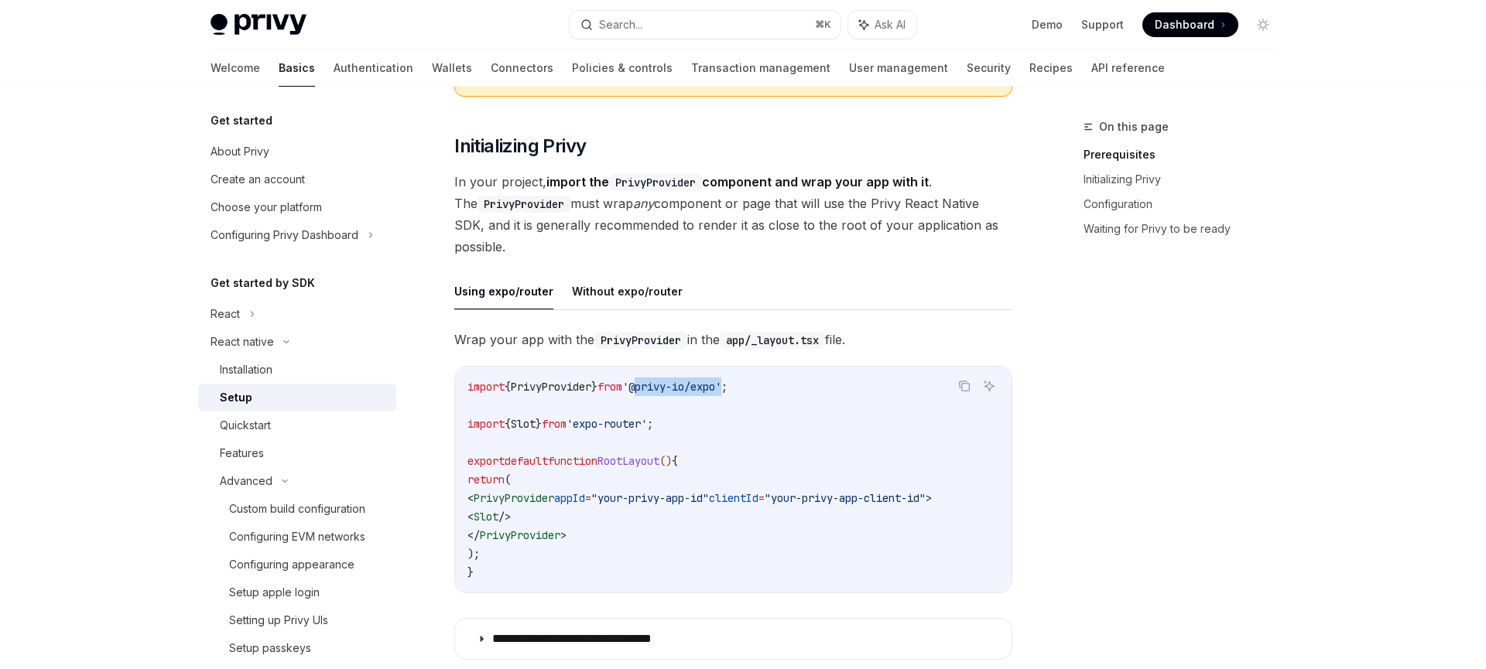
drag, startPoint x: 655, startPoint y: 388, endPoint x: 750, endPoint y: 387, distance: 94.4
click at [721, 387] on span "'@privy-io/expo'" at bounding box center [671, 387] width 99 height 14
copy span "@privy-io/expo"
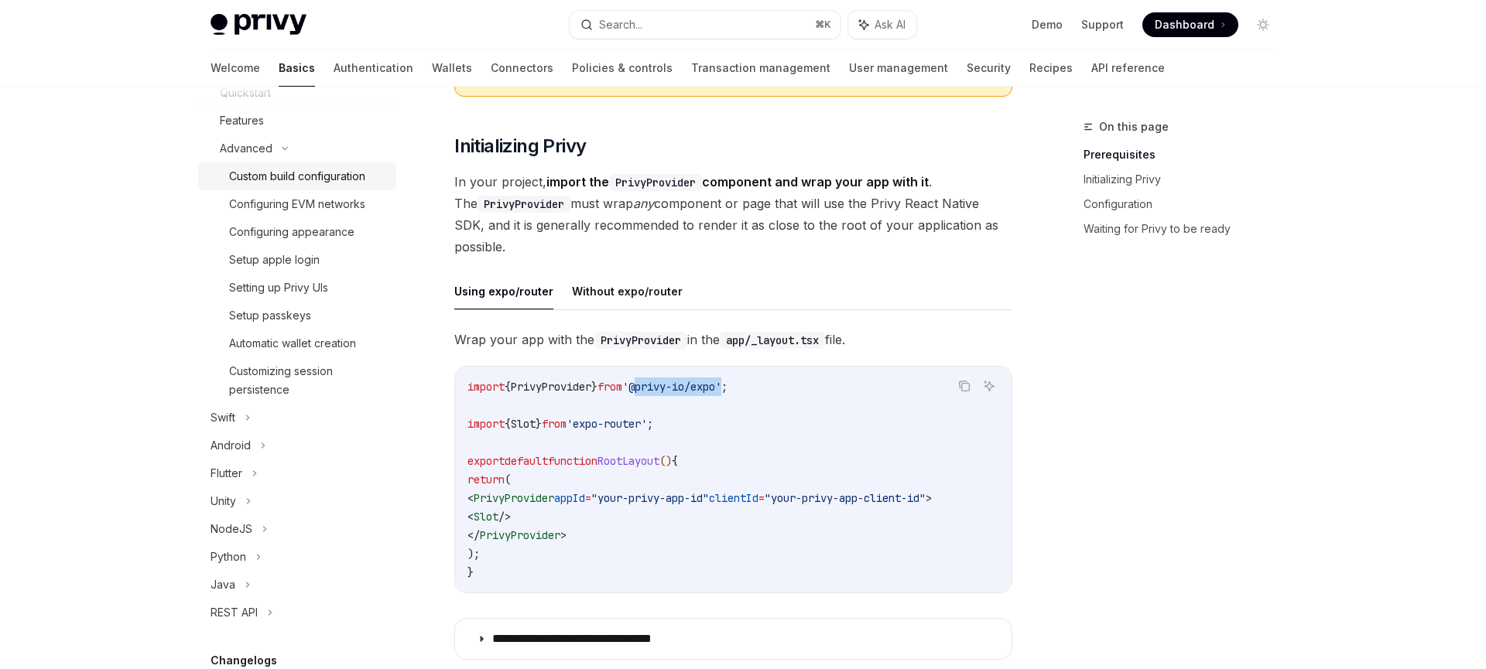
scroll to position [343, 0]
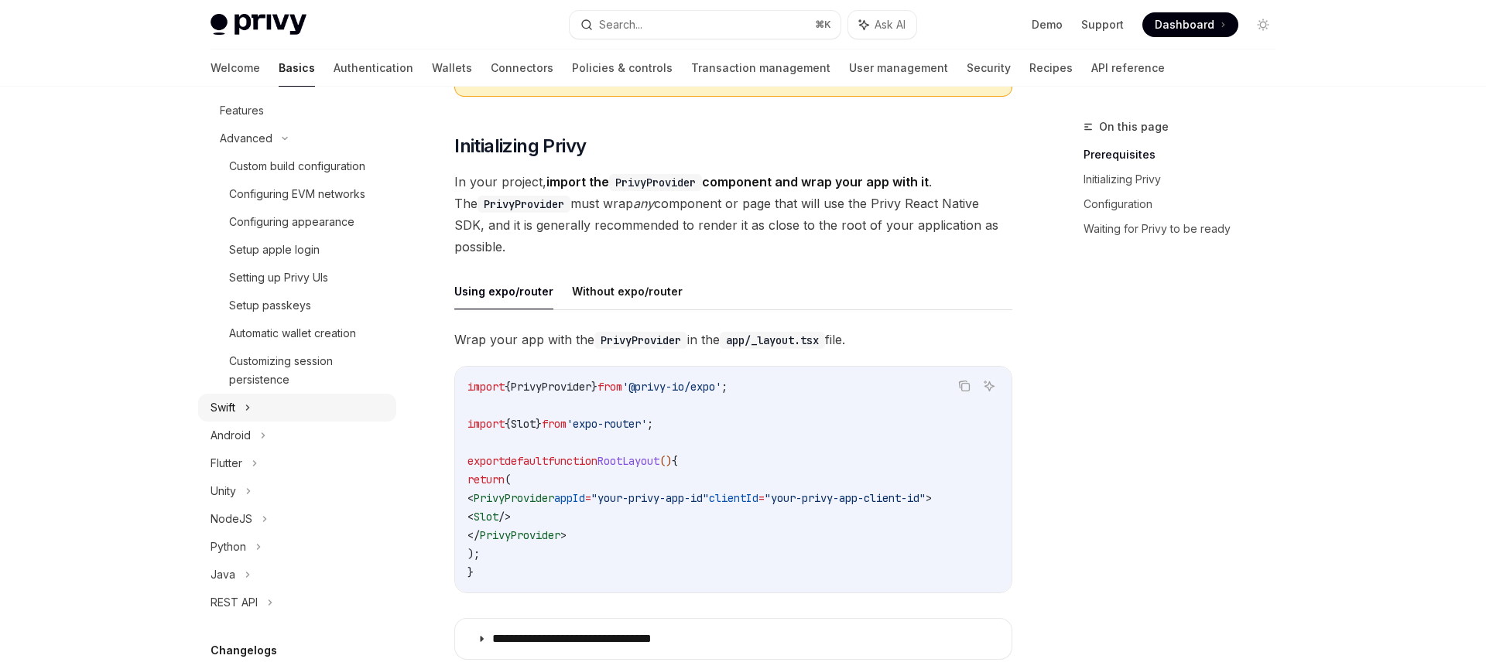
click at [269, 416] on div "Swift" at bounding box center [297, 408] width 198 height 28
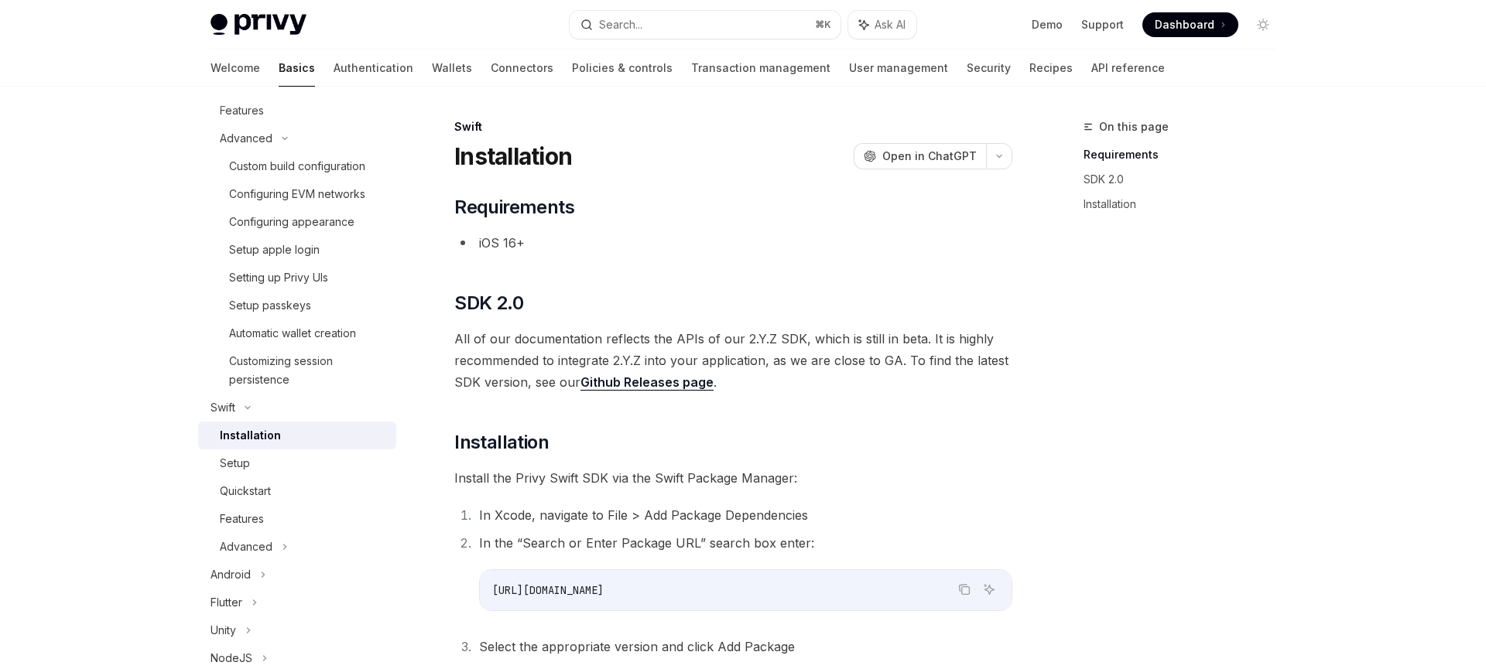
click at [290, 442] on div "Installation" at bounding box center [303, 435] width 167 height 19
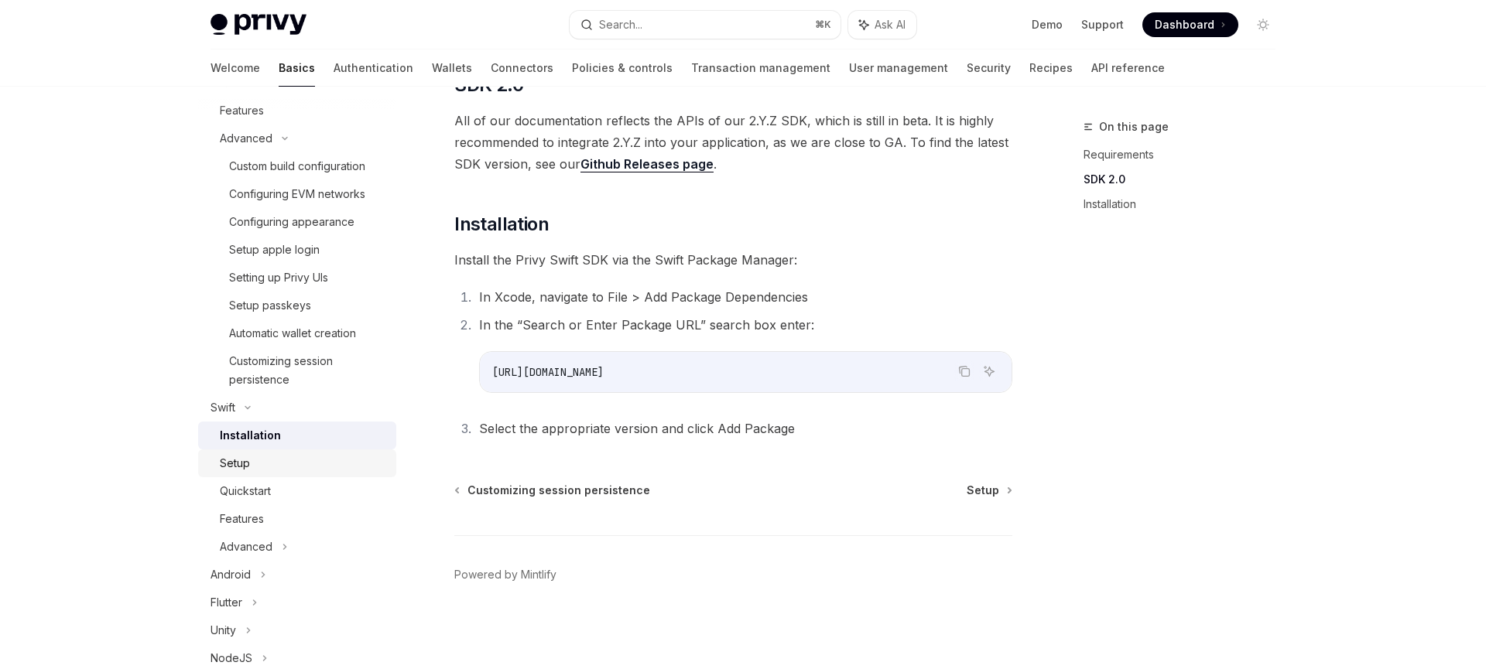
click at [260, 464] on div "Setup" at bounding box center [303, 463] width 167 height 19
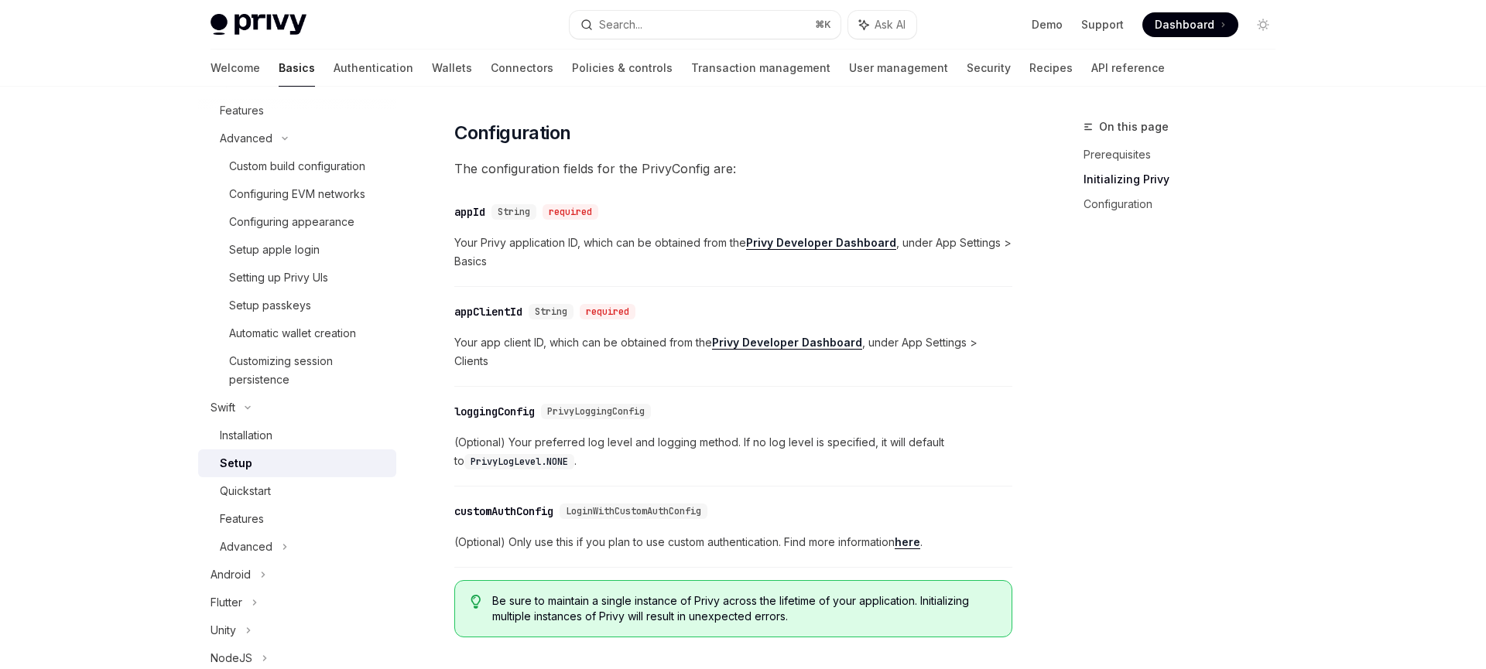
scroll to position [680, 0]
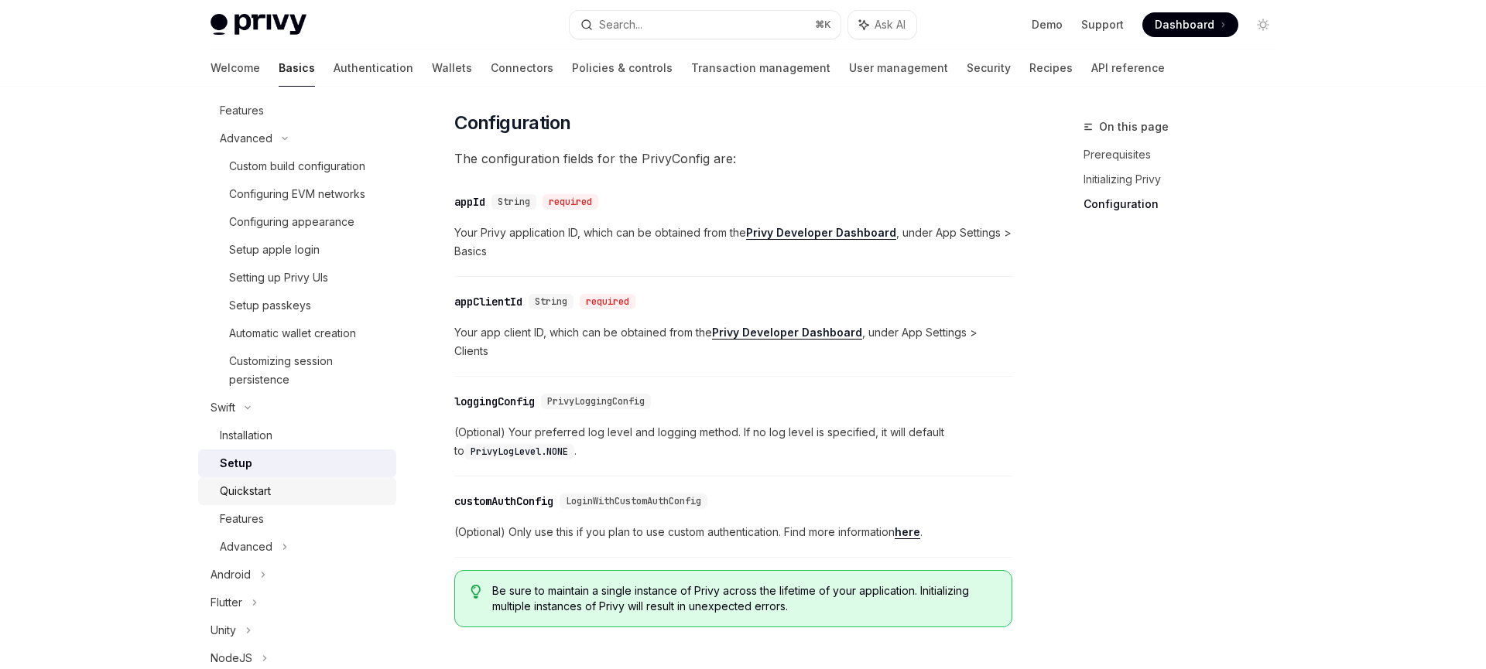
click at [270, 492] on div "Quickstart" at bounding box center [245, 491] width 51 height 19
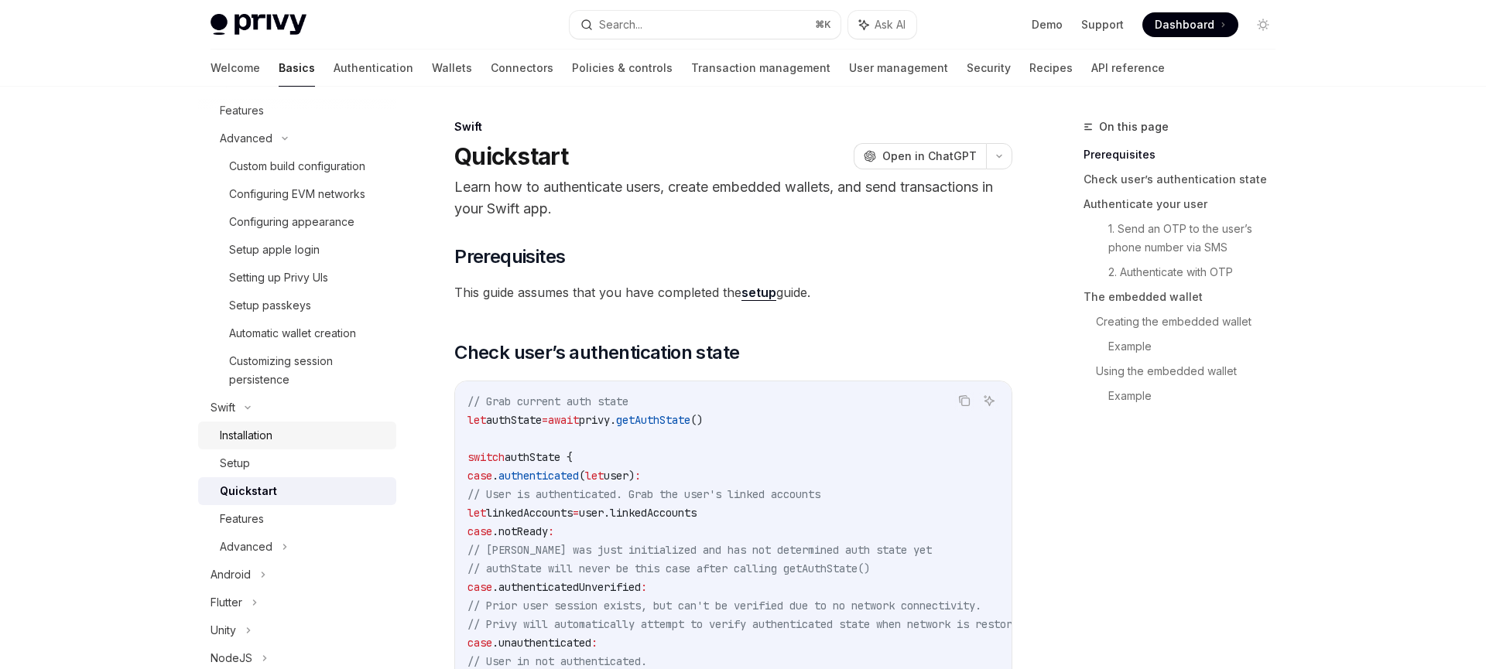
click at [262, 435] on div "Installation" at bounding box center [246, 435] width 53 height 19
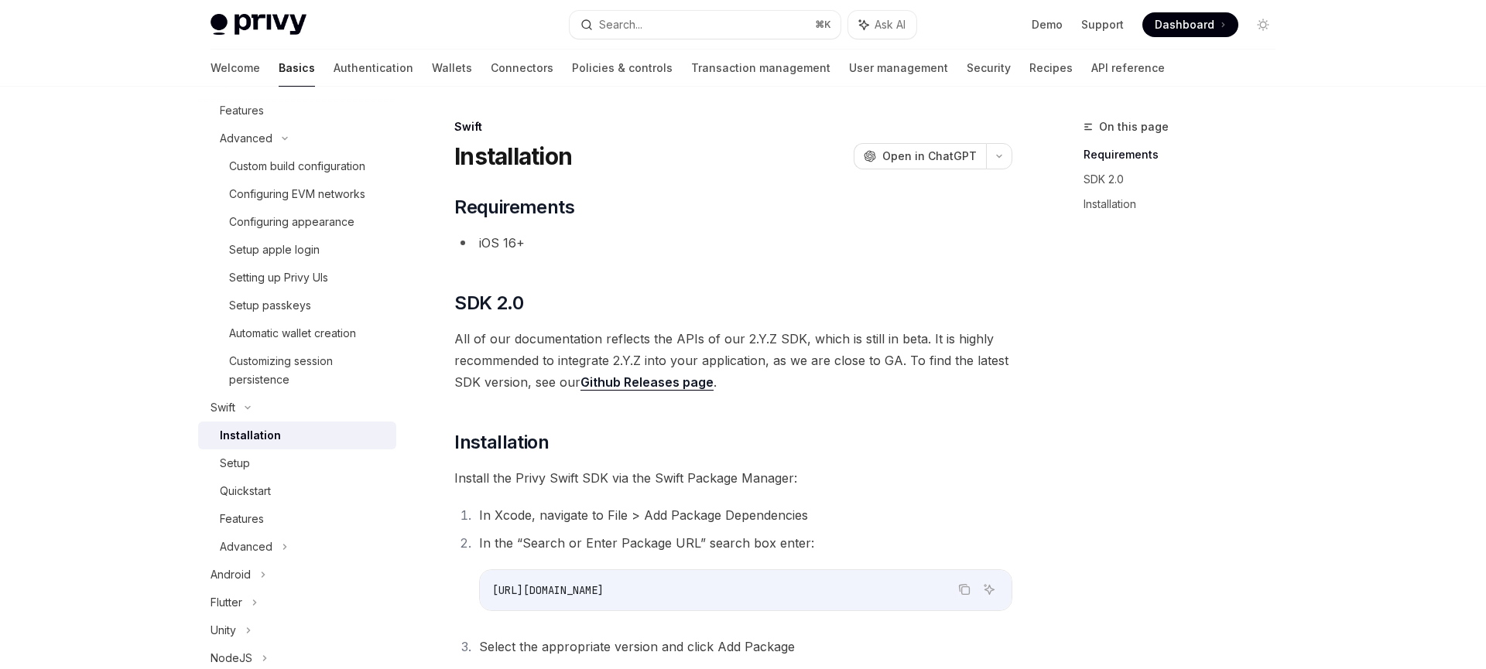
type textarea "*"
